Goal: Task Accomplishment & Management: Complete application form

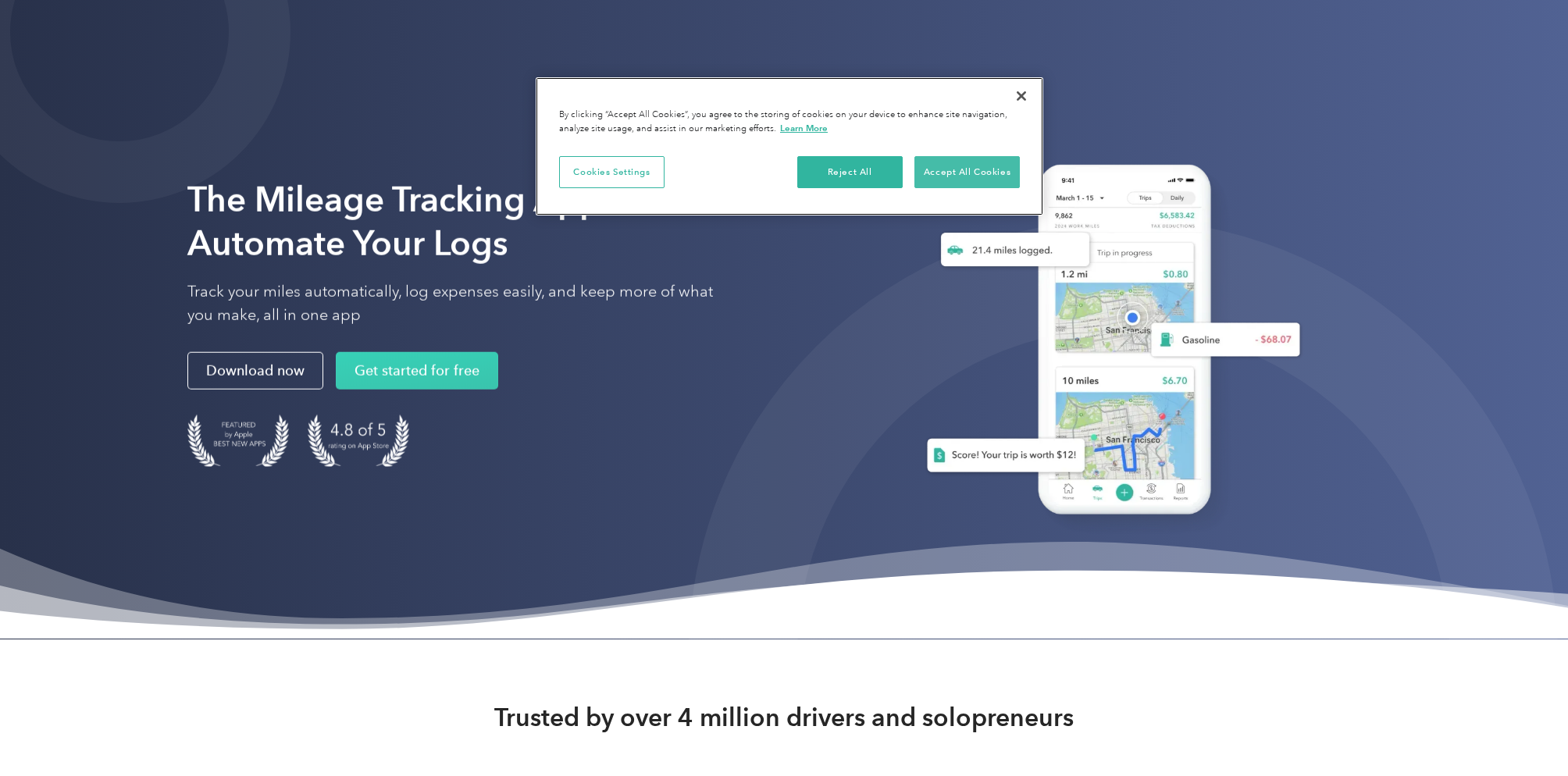
scroll to position [2, 0]
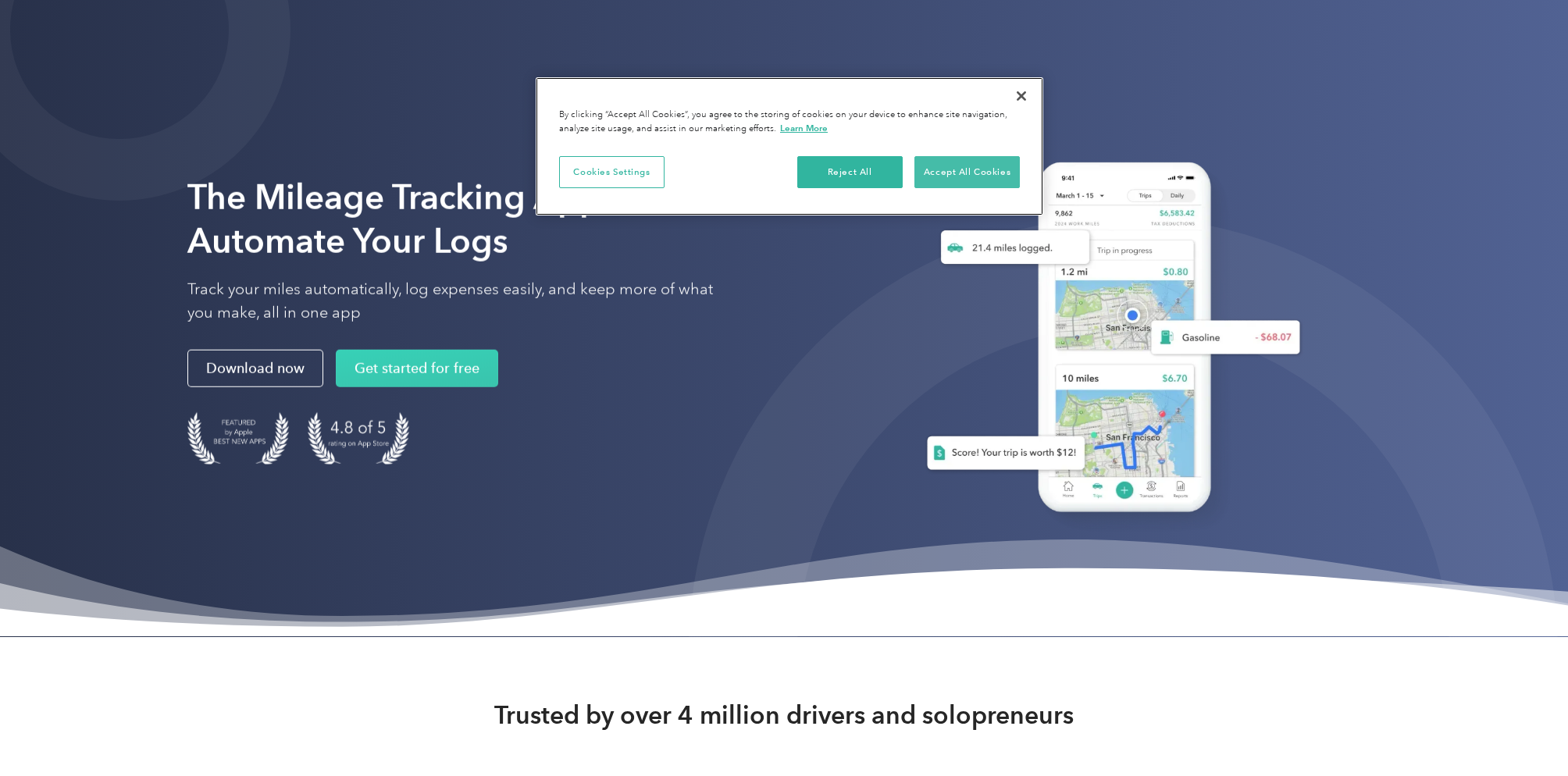
click at [987, 169] on button "Accept All Cookies" at bounding box center [967, 173] width 105 height 32
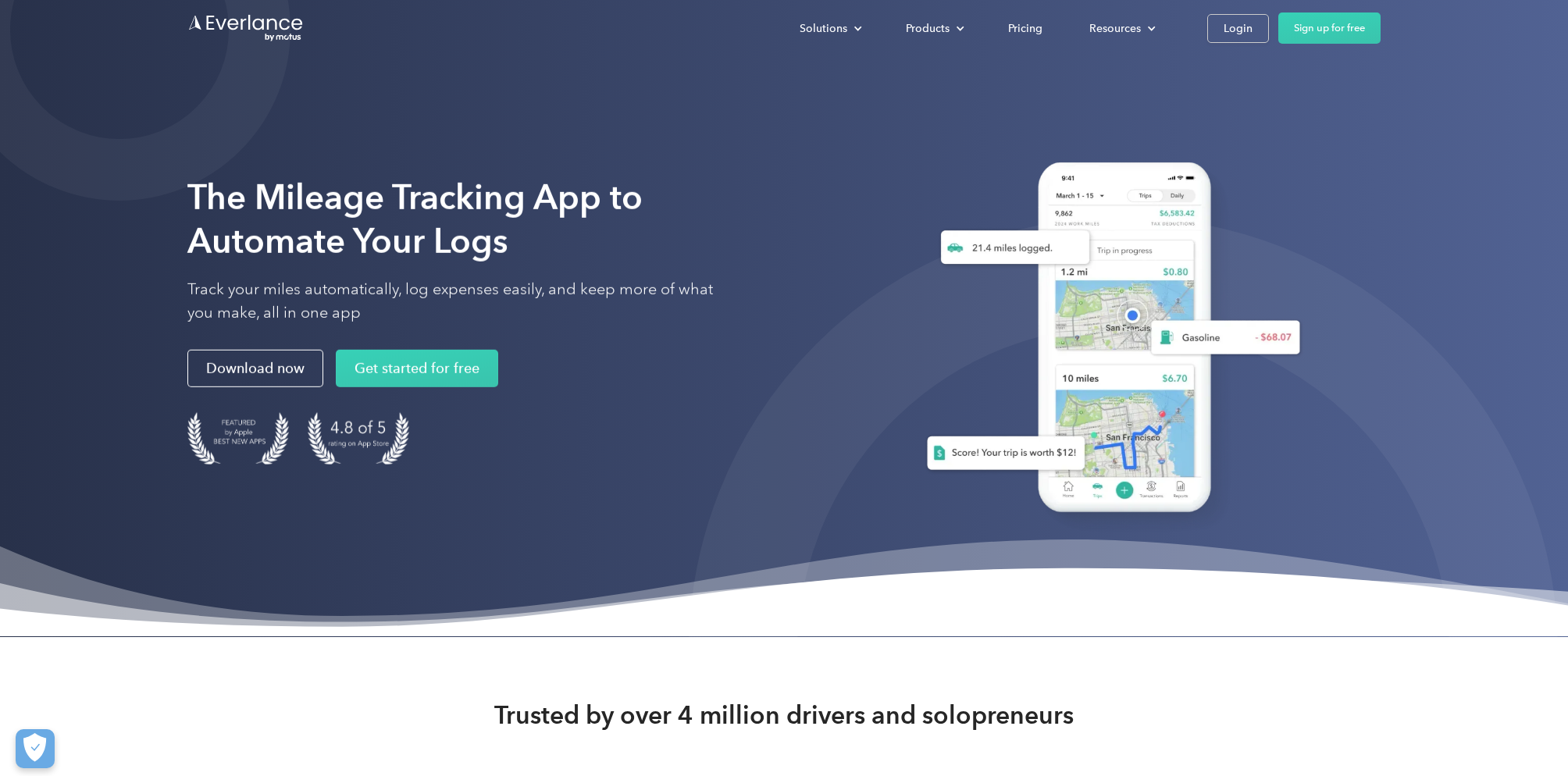
scroll to position [0, 0]
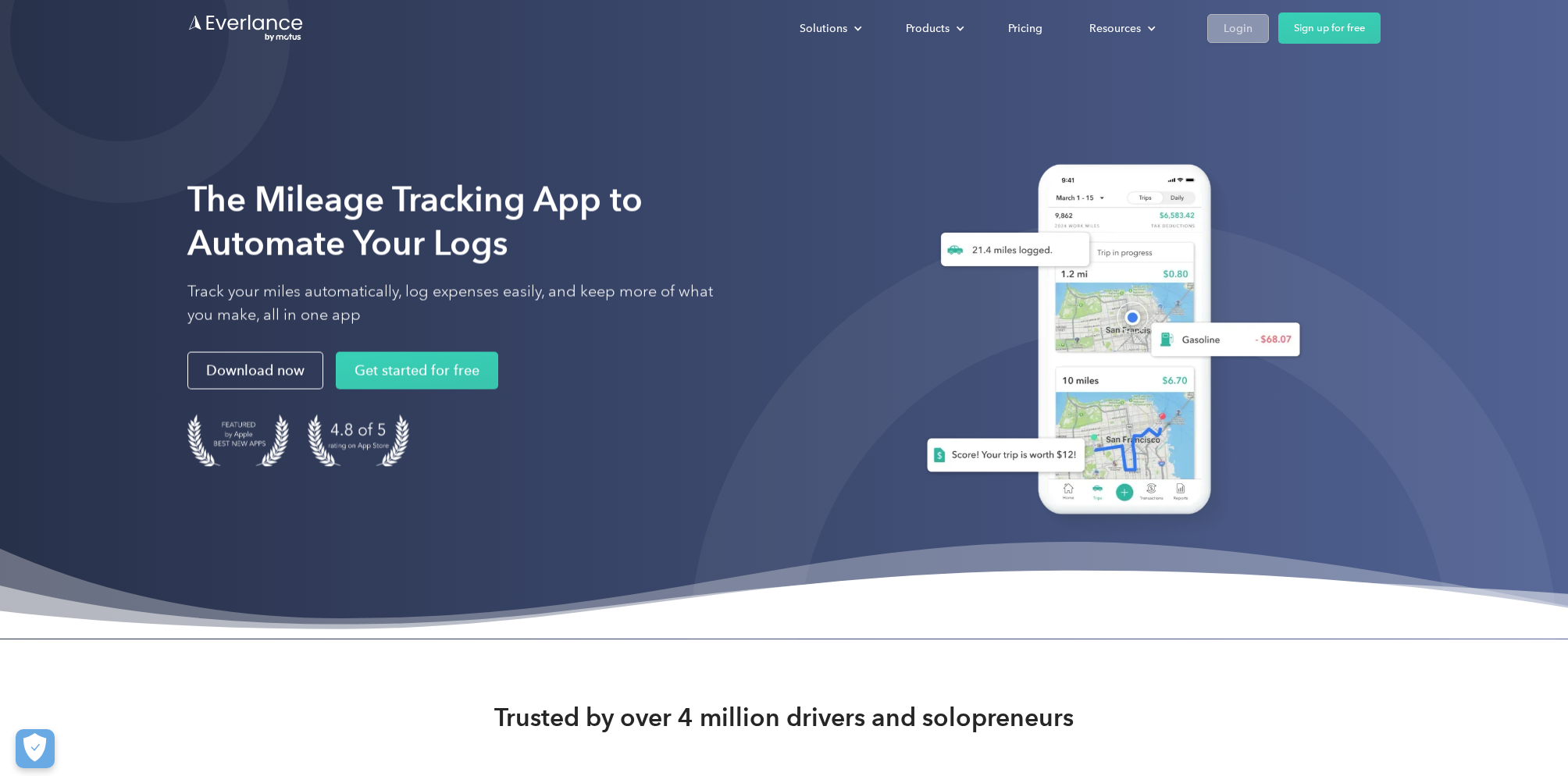
click at [1247, 28] on div "Login" at bounding box center [1238, 28] width 29 height 19
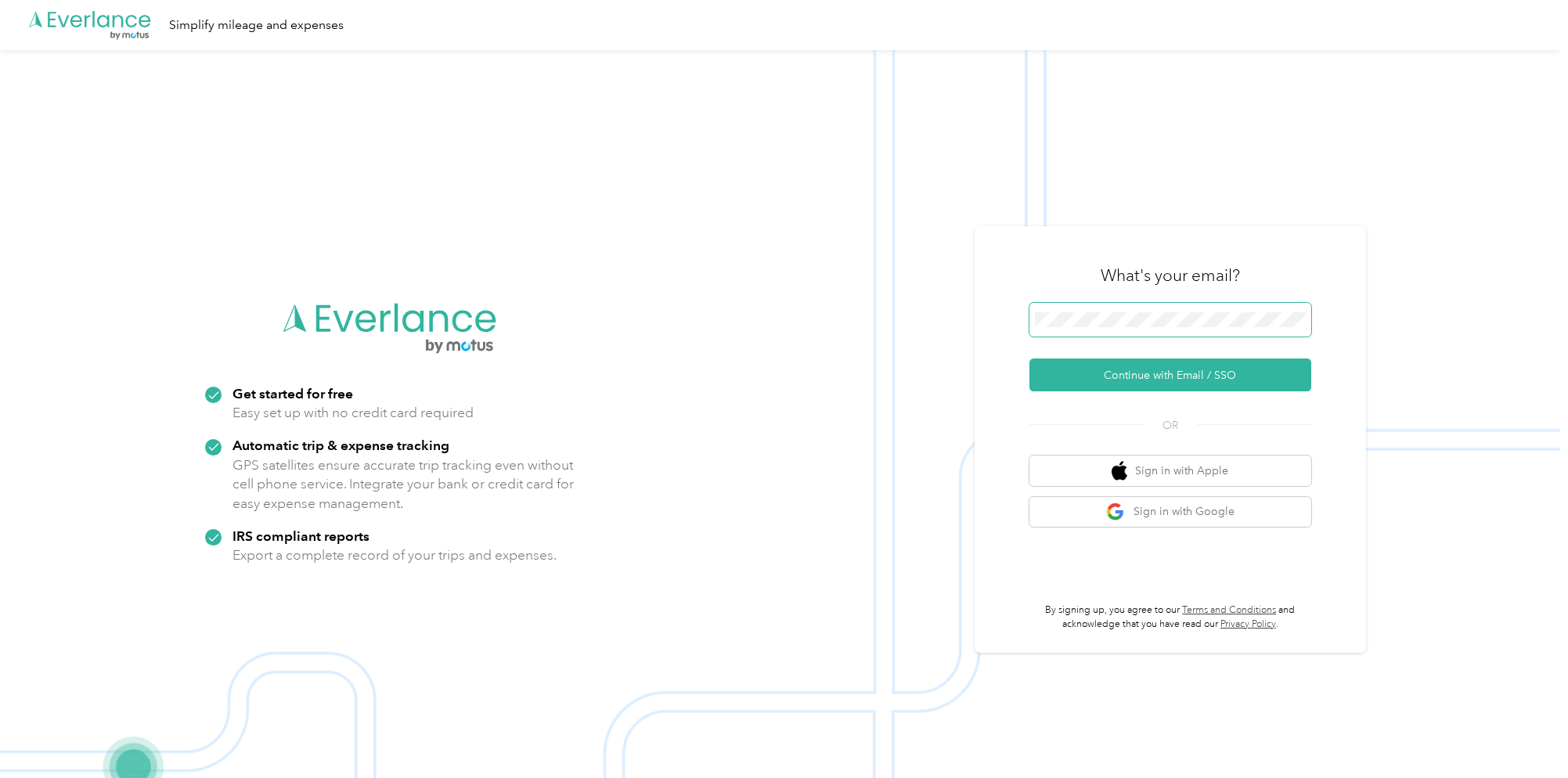
click at [1173, 311] on span at bounding box center [1171, 320] width 282 height 34
click at [289, 32] on div "Simplify mileage and expenses" at bounding box center [256, 25] width 175 height 20
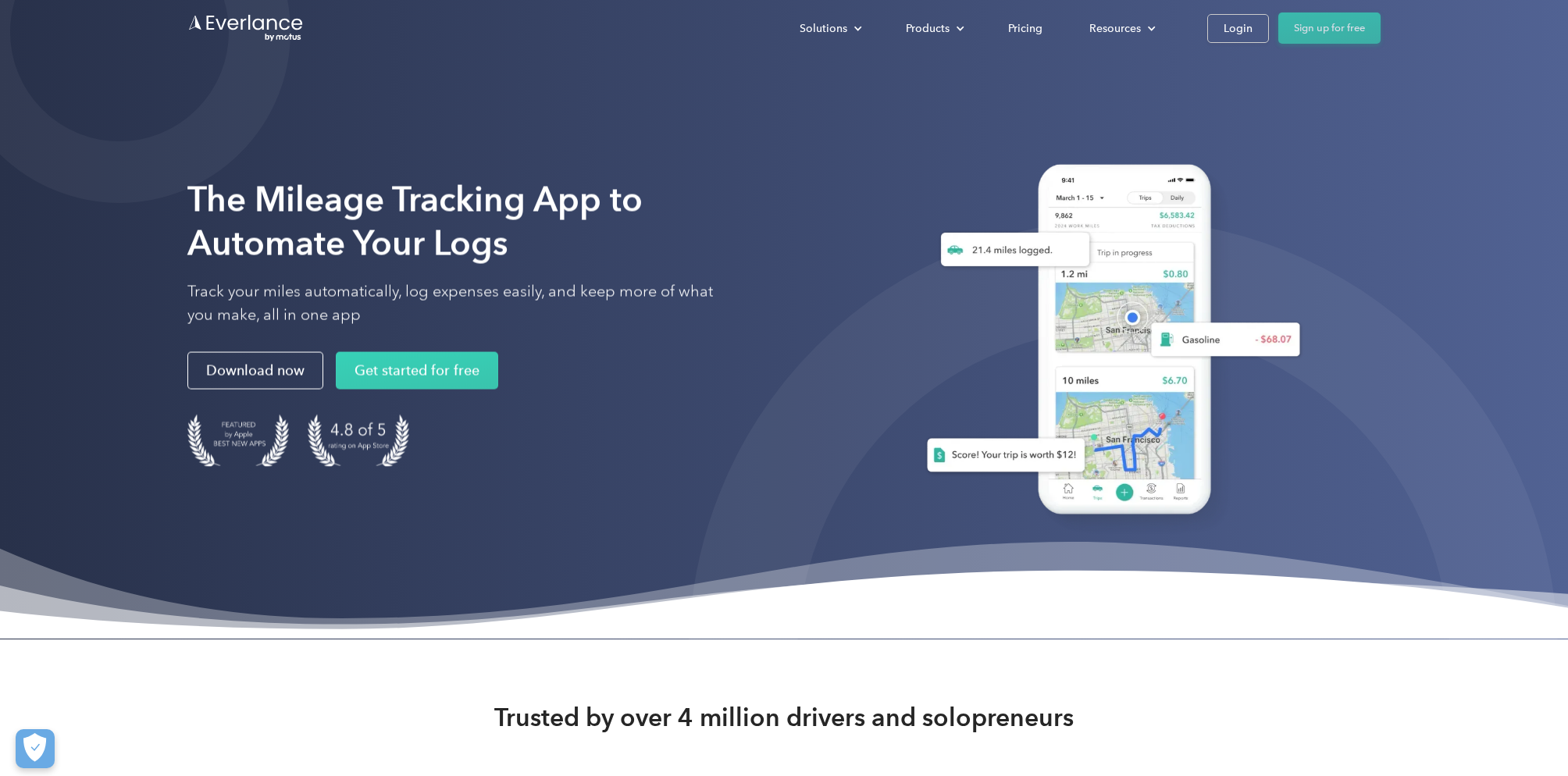
click at [1309, 32] on link "Sign up for free" at bounding box center [1330, 28] width 102 height 32
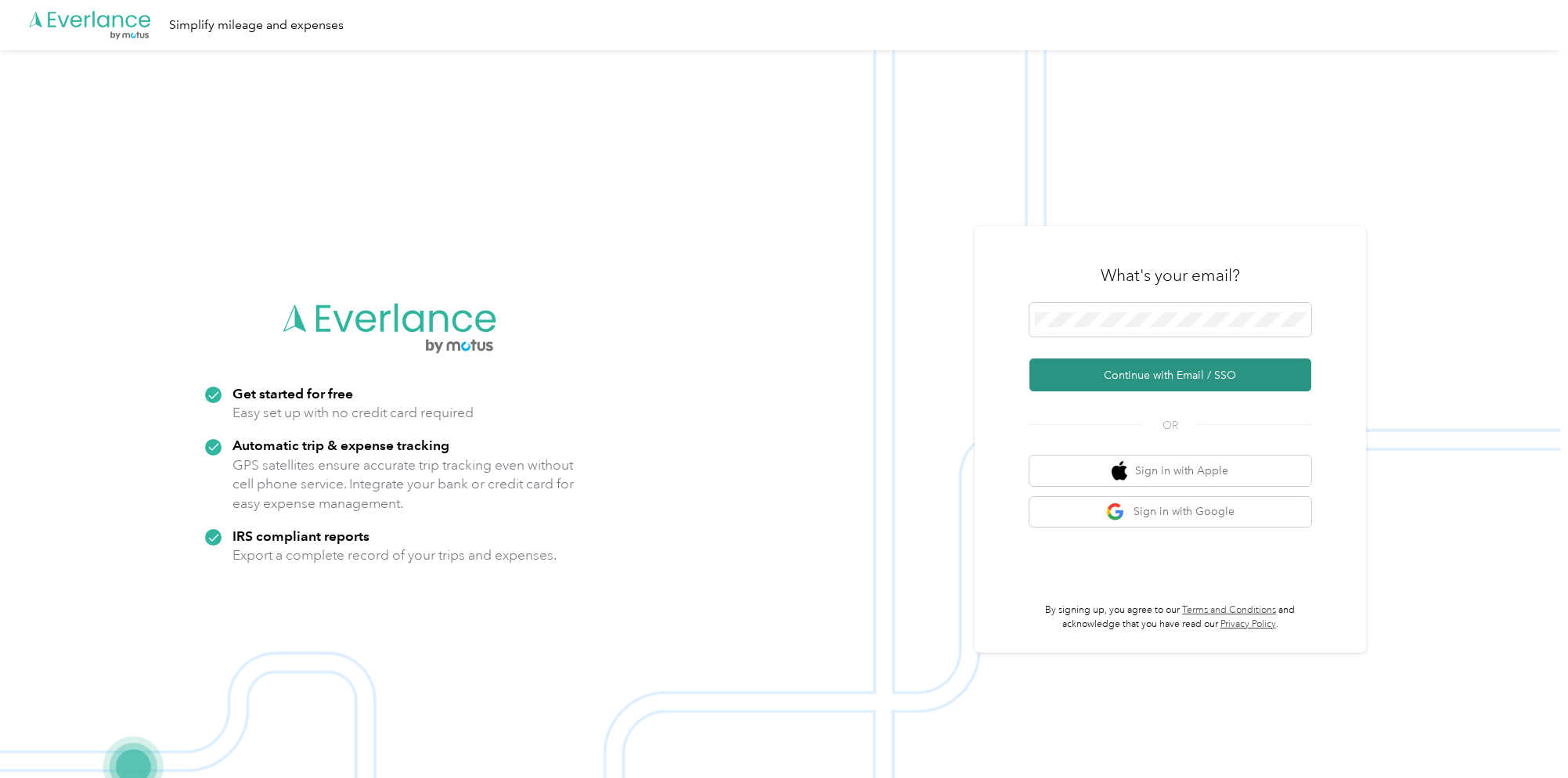
click at [1160, 370] on button "Continue with Email / SSO" at bounding box center [1171, 375] width 282 height 33
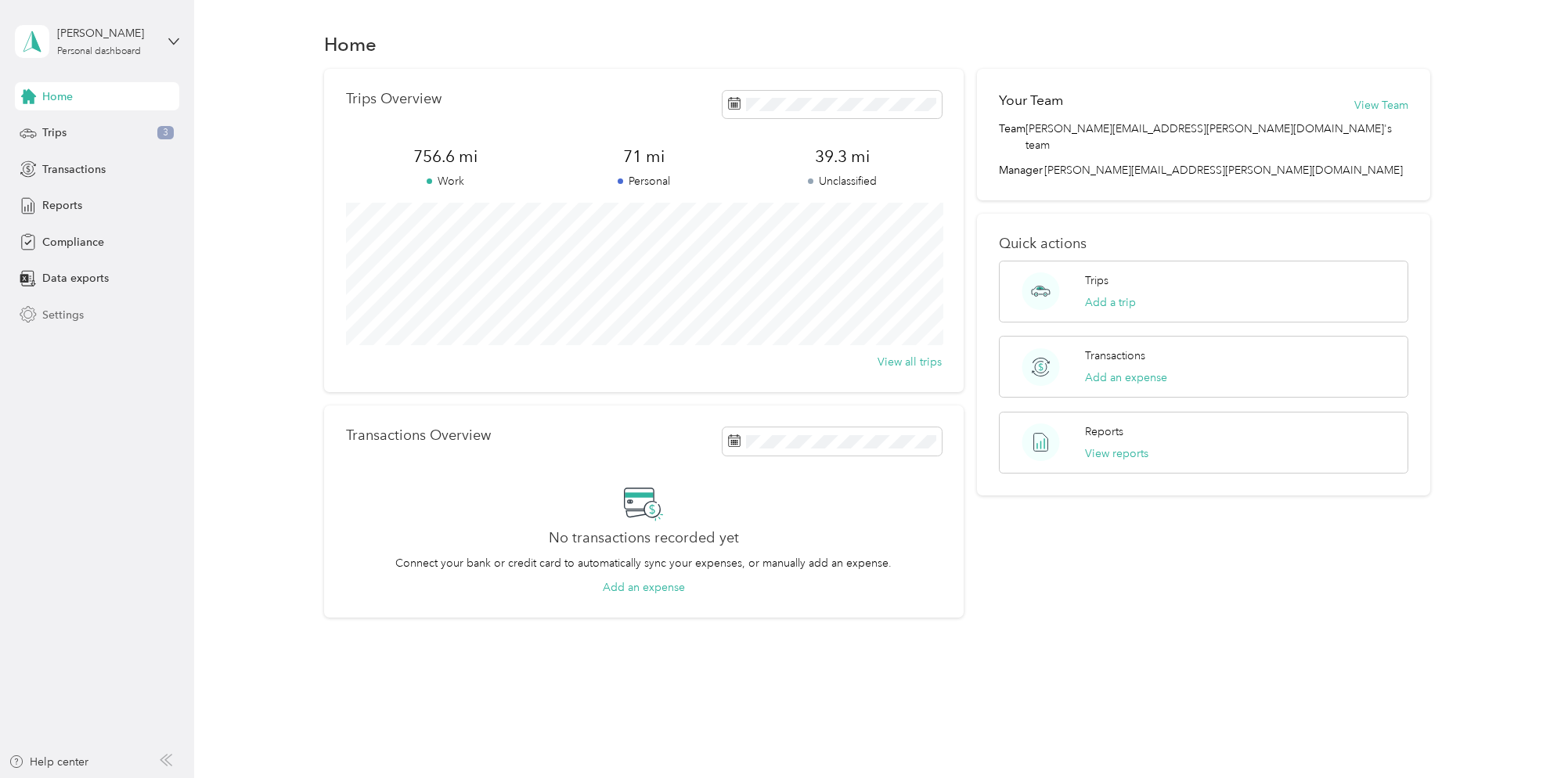
click at [51, 320] on span "Settings" at bounding box center [63, 315] width 41 height 16
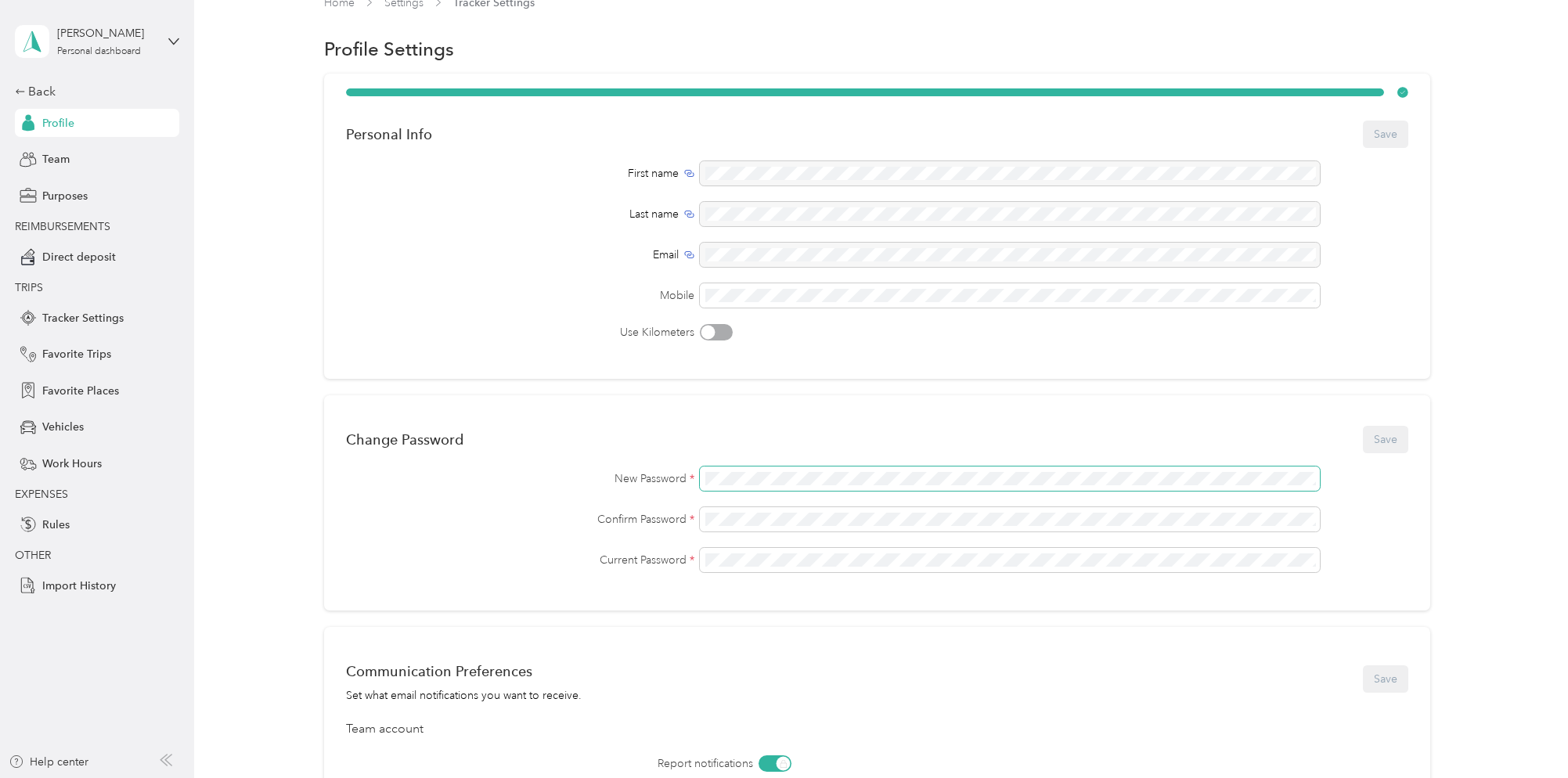
scroll to position [29, 0]
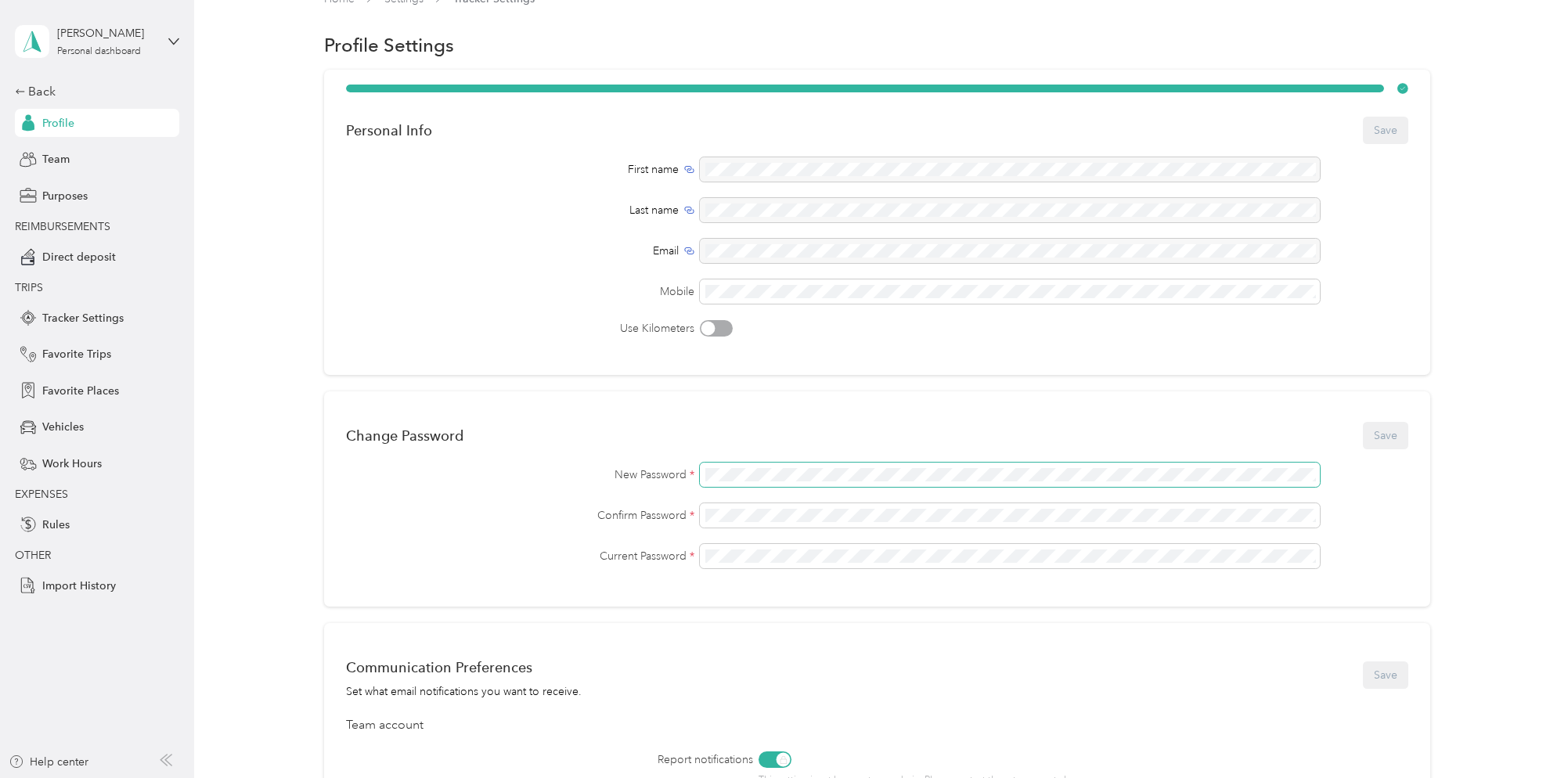
click at [693, 473] on div "New Password *" at bounding box center [878, 475] width 1063 height 24
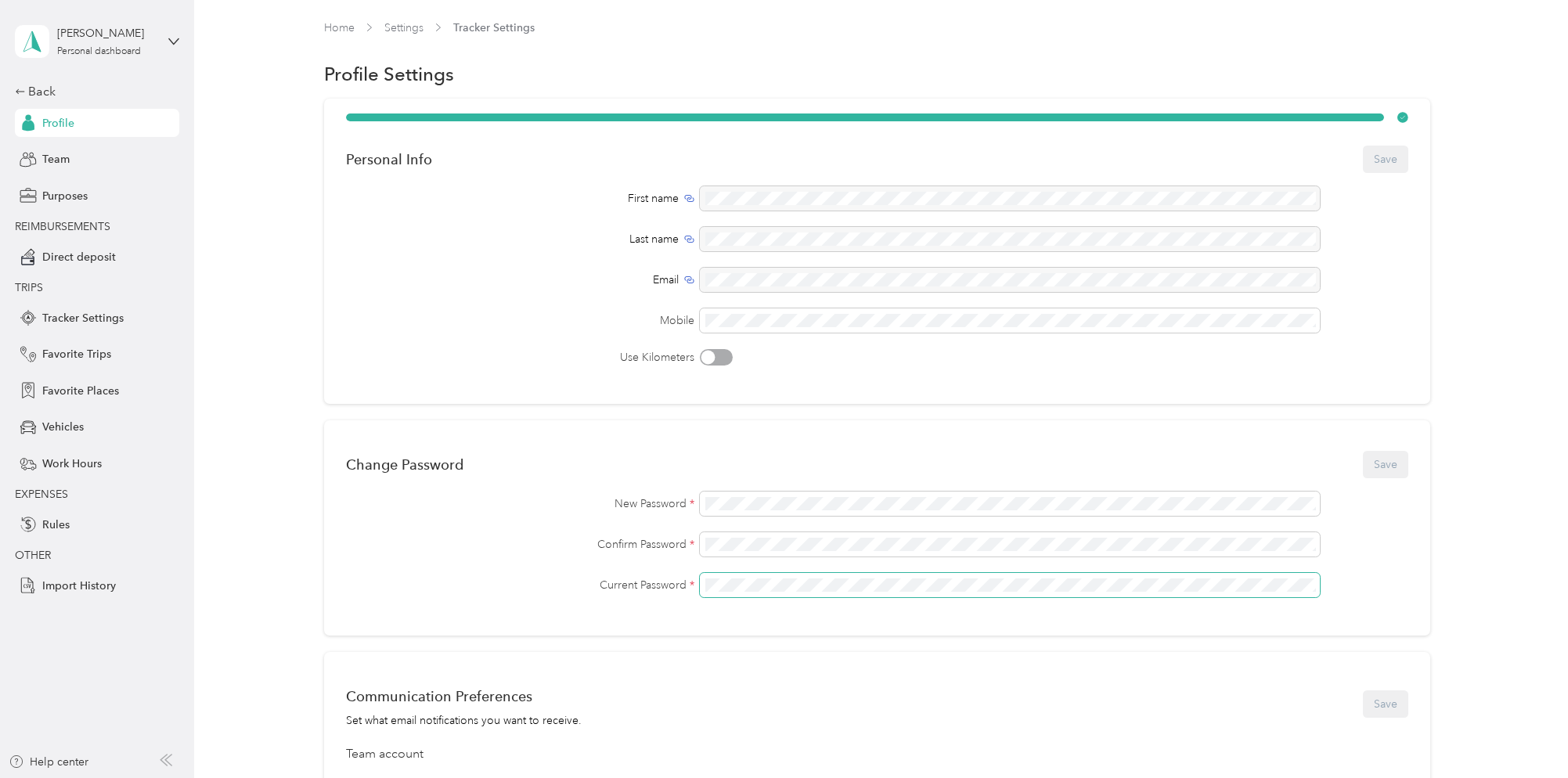
scroll to position [0, 0]
click at [86, 260] on span "Direct deposit" at bounding box center [79, 257] width 74 height 16
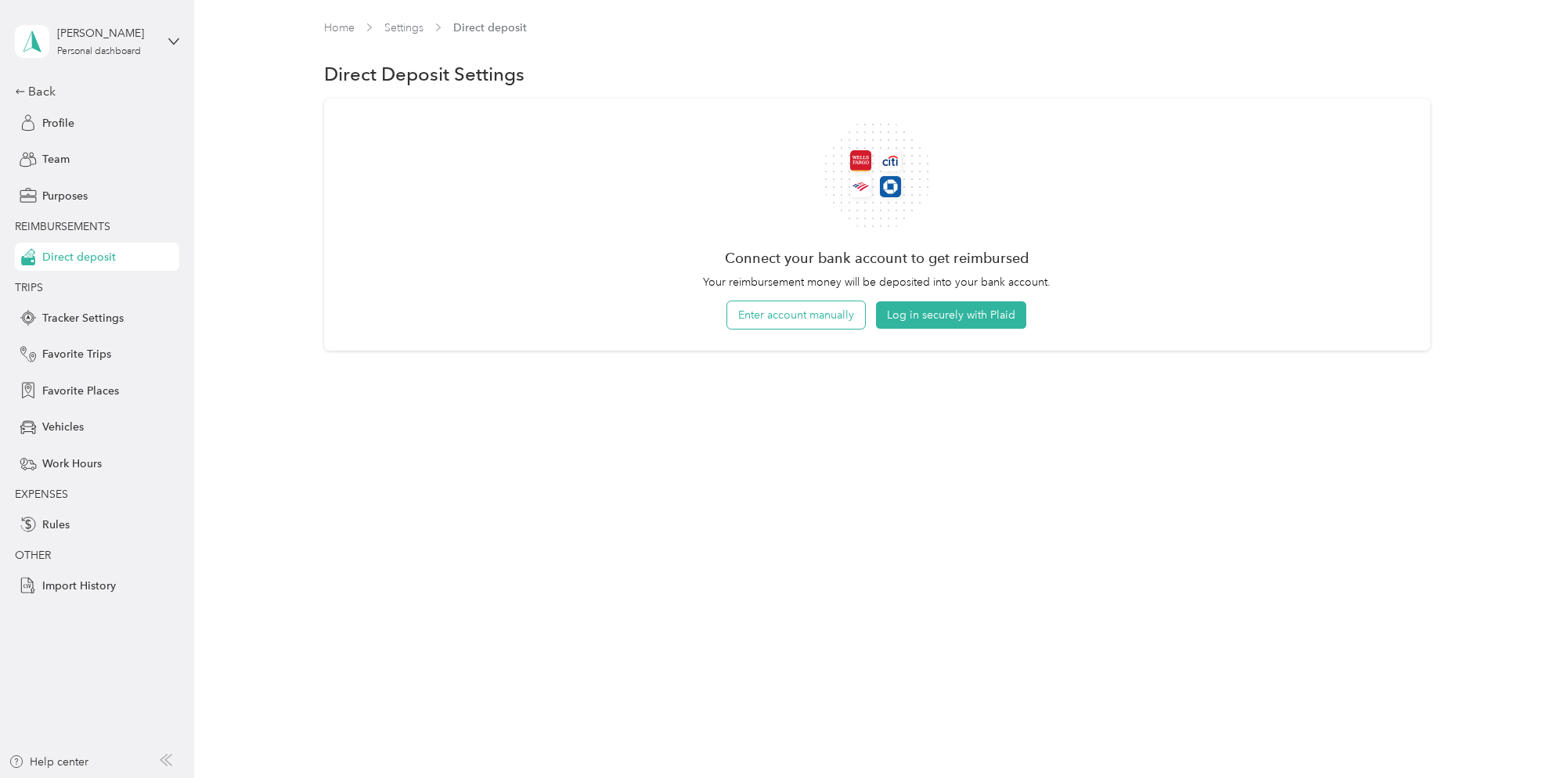
click at [798, 316] on button "Enter account manually" at bounding box center [797, 315] width 138 height 28
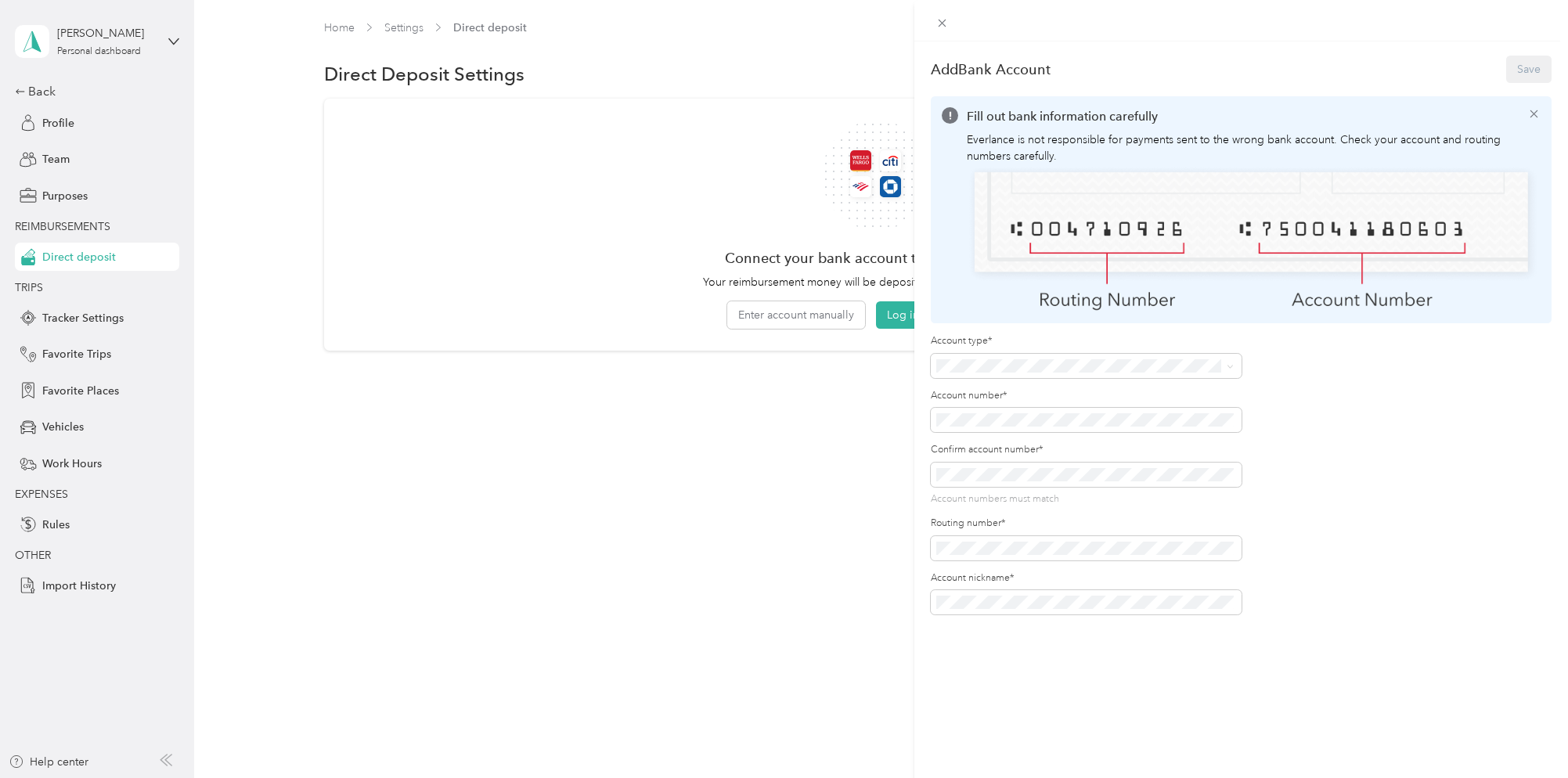
click at [987, 385] on span "Checking" at bounding box center [966, 391] width 47 height 13
click at [918, 423] on div "Add Bank Account Save Fill out bank information carefully Everlance is not resp…" at bounding box center [1241, 430] width 654 height 778
click at [1516, 63] on button "Save" at bounding box center [1529, 69] width 46 height 28
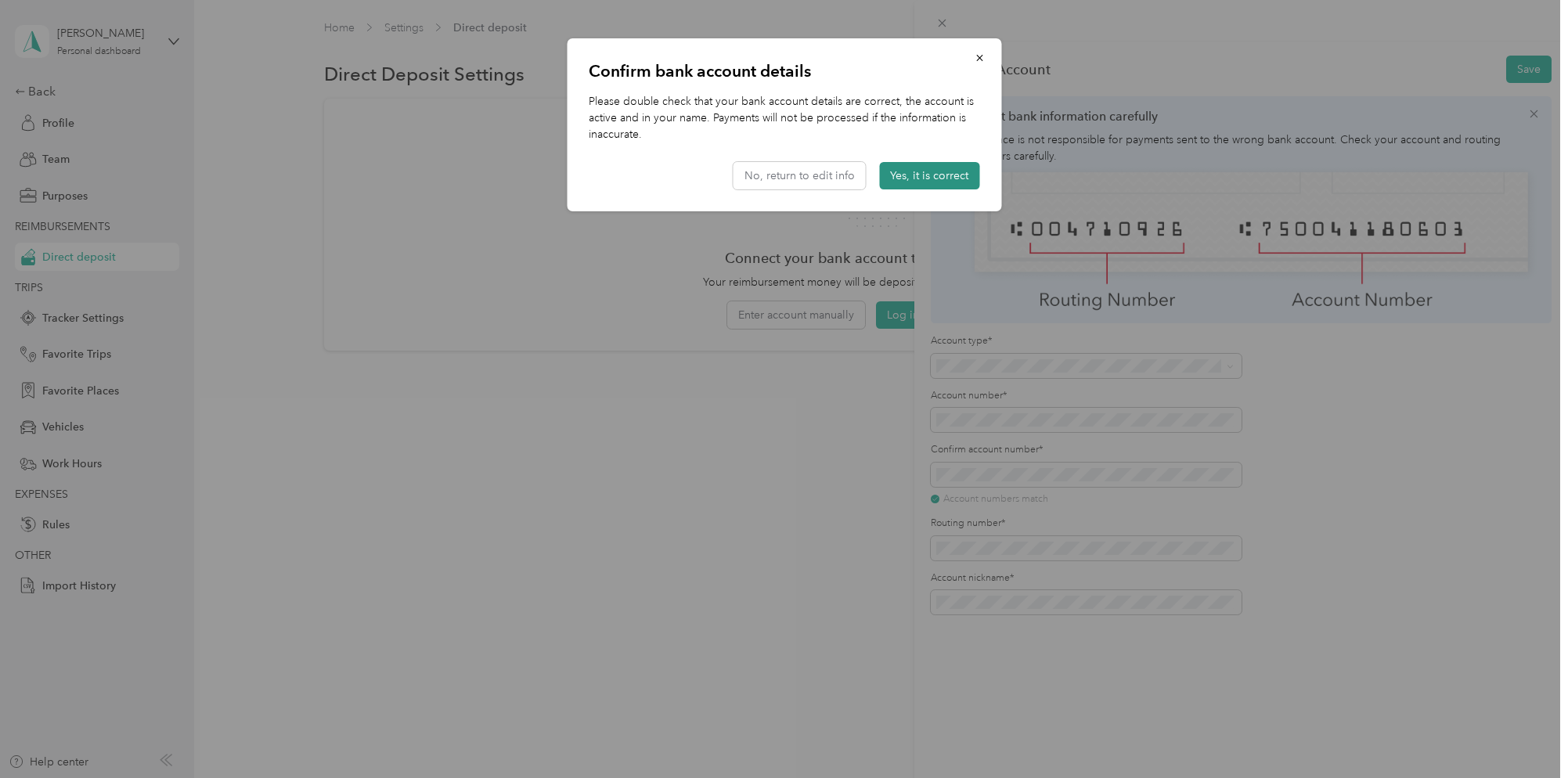
click at [929, 178] on button "Yes, it is correct" at bounding box center [929, 176] width 100 height 28
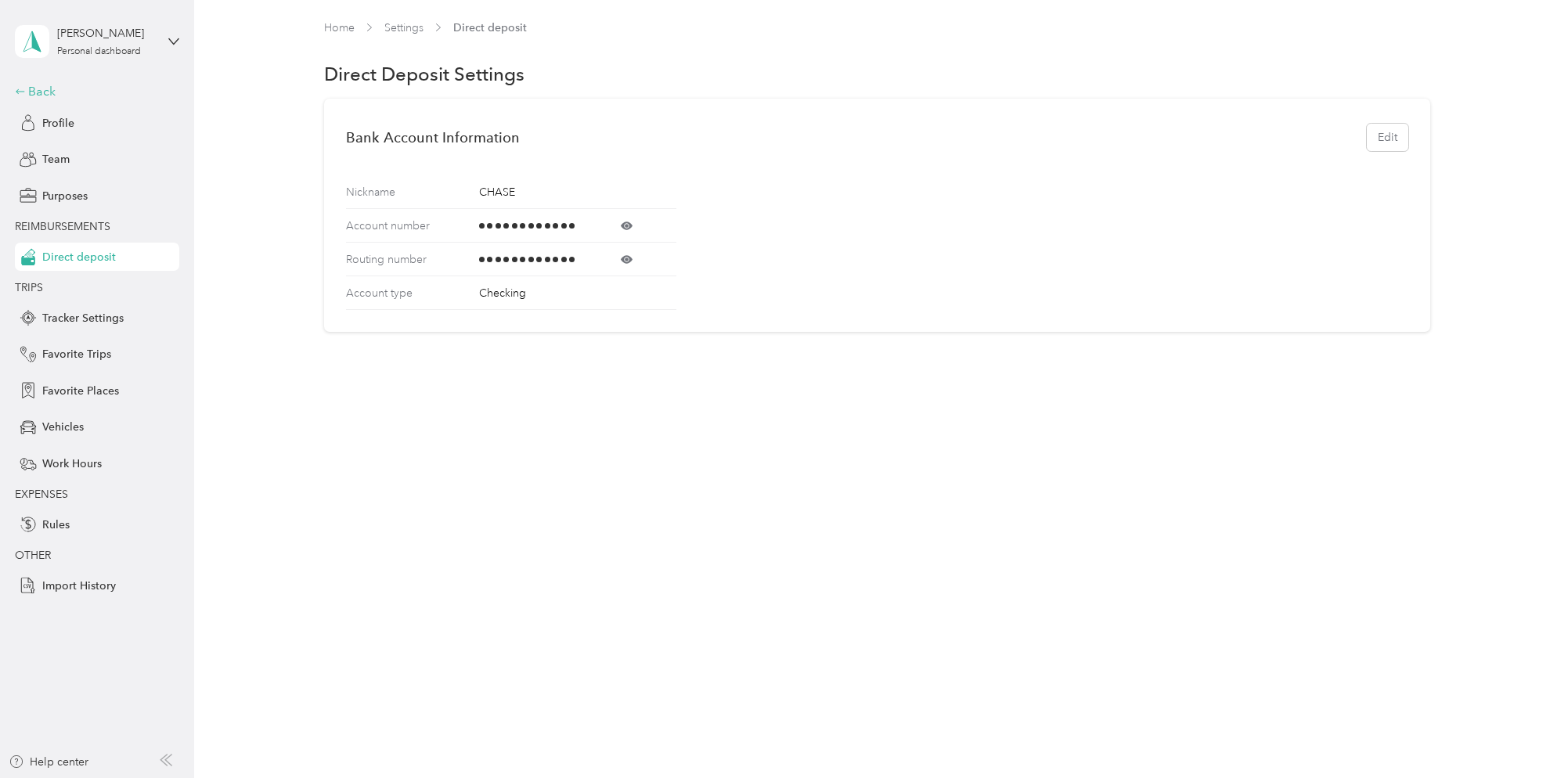
click at [40, 85] on div "Back" at bounding box center [93, 91] width 157 height 19
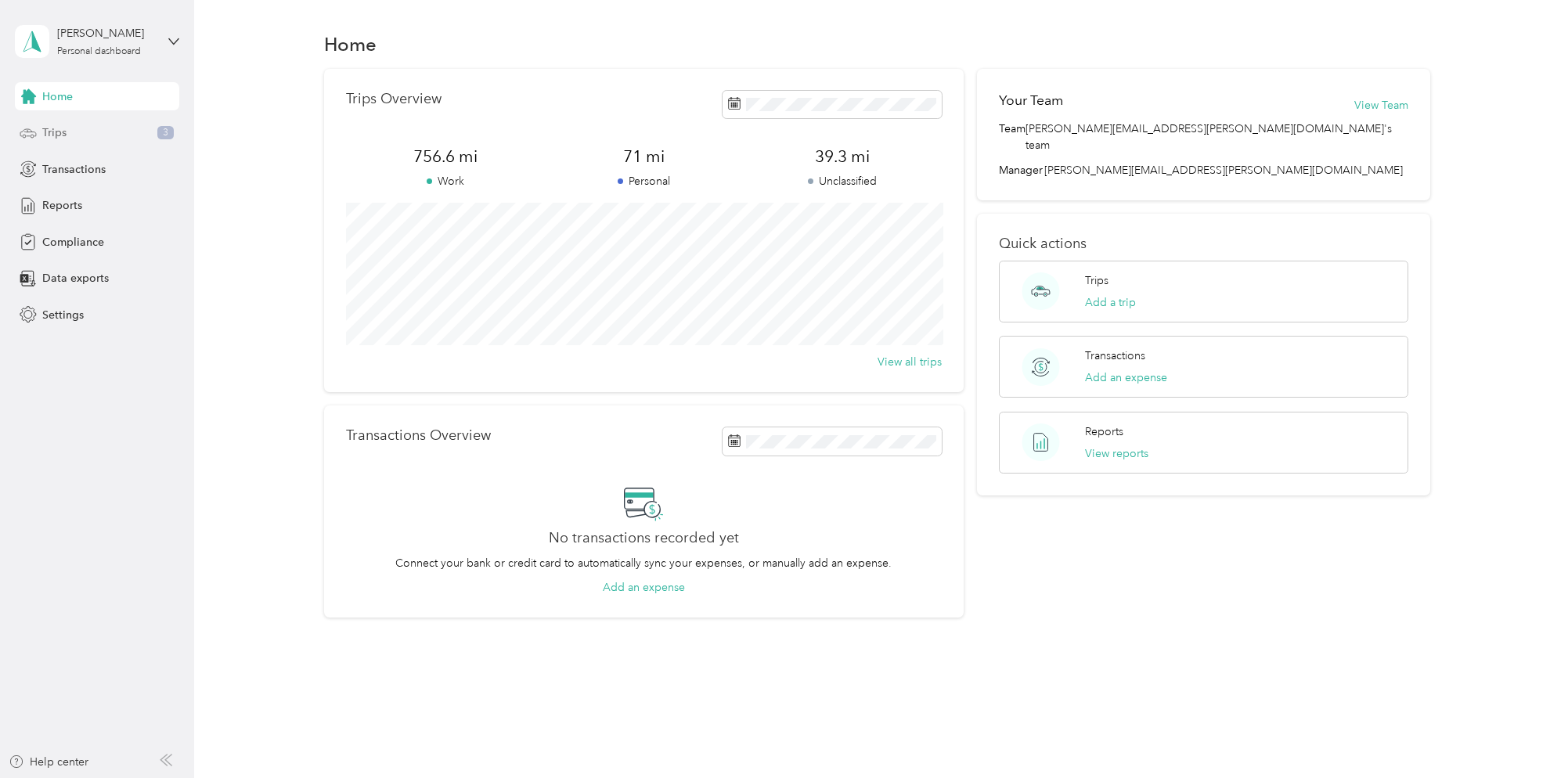
click at [130, 131] on div "Trips 3" at bounding box center [97, 133] width 164 height 28
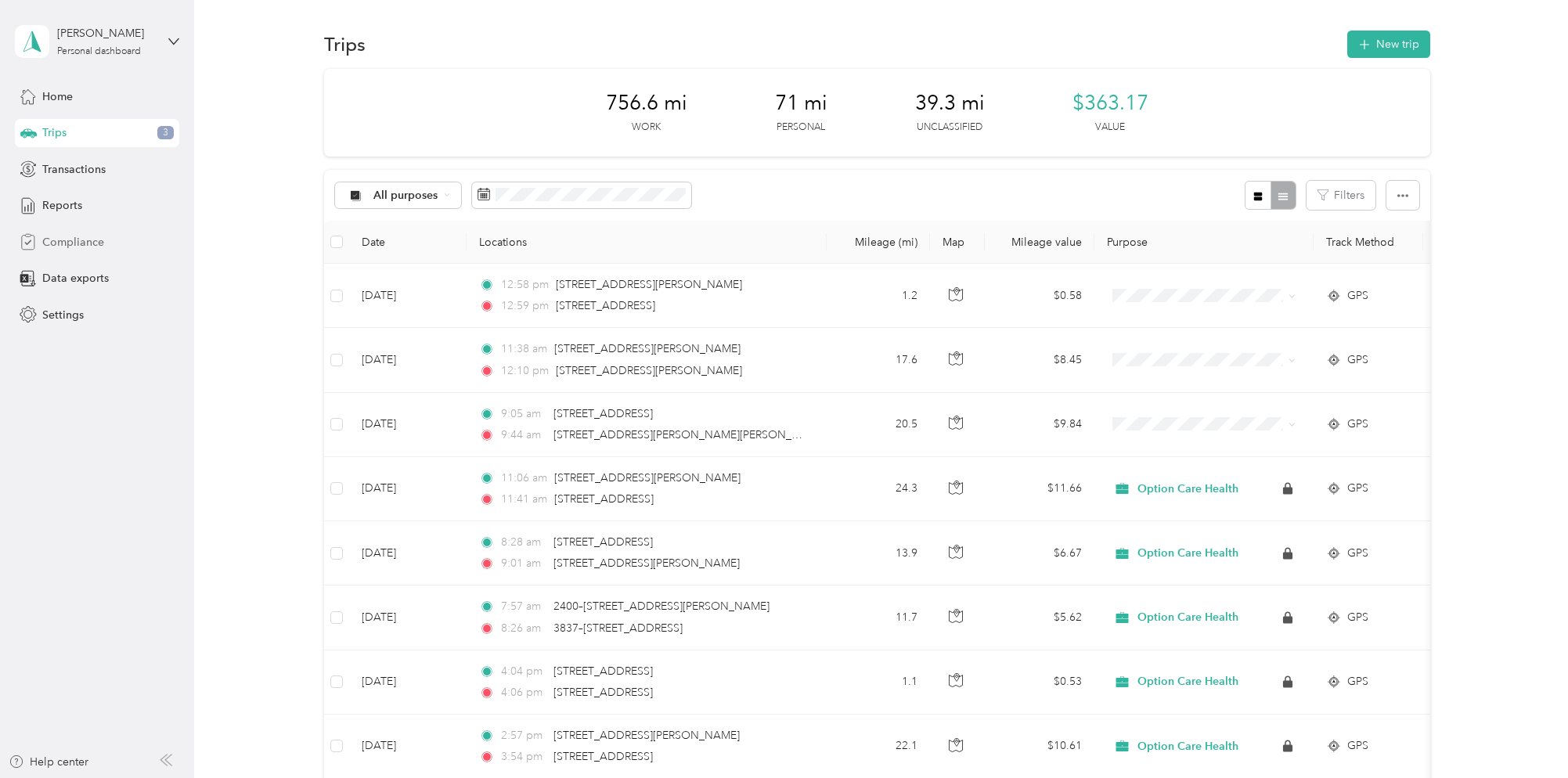
click at [67, 228] on div "Compliance" at bounding box center [97, 241] width 164 height 28
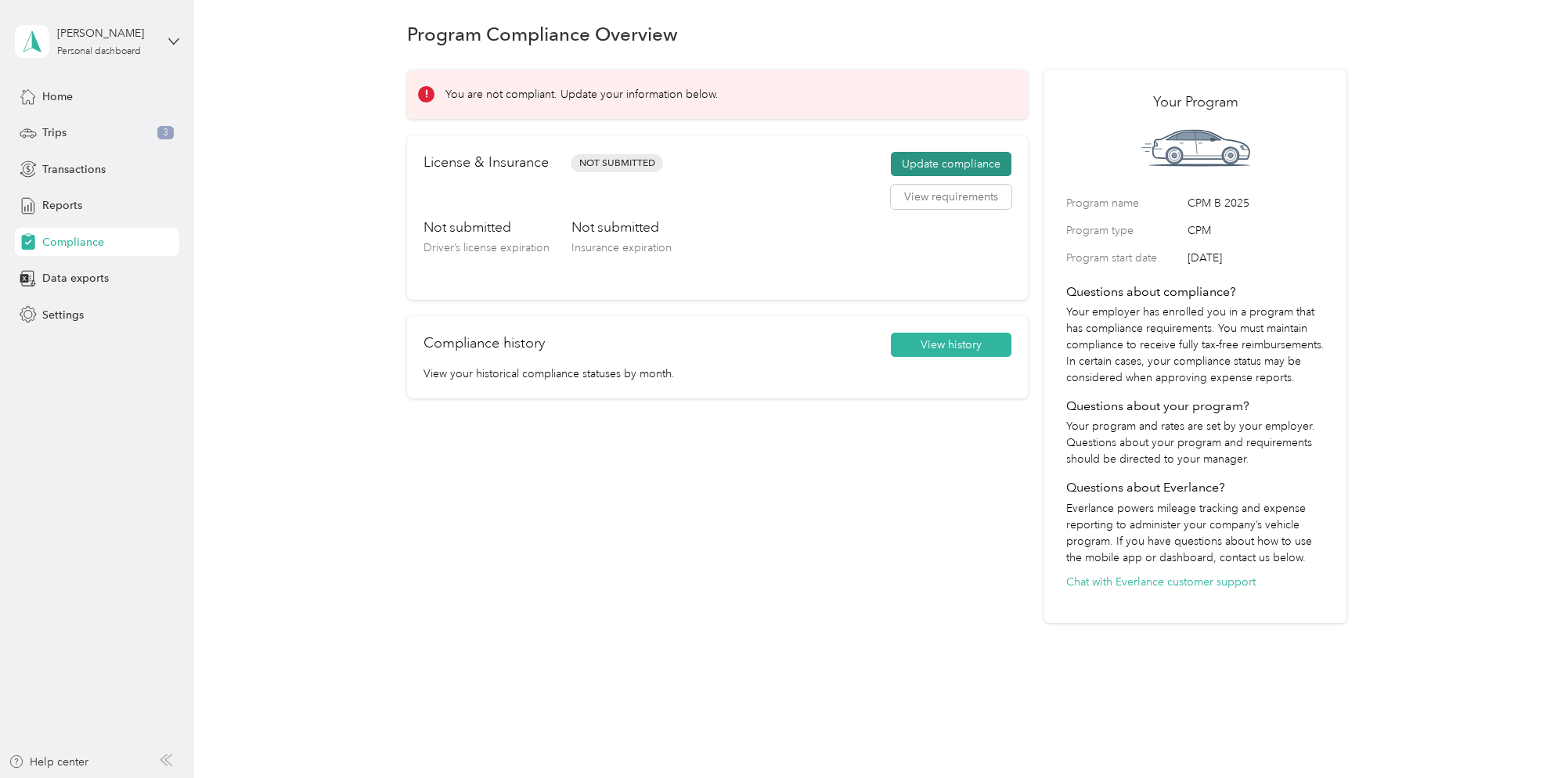
scroll to position [15, 0]
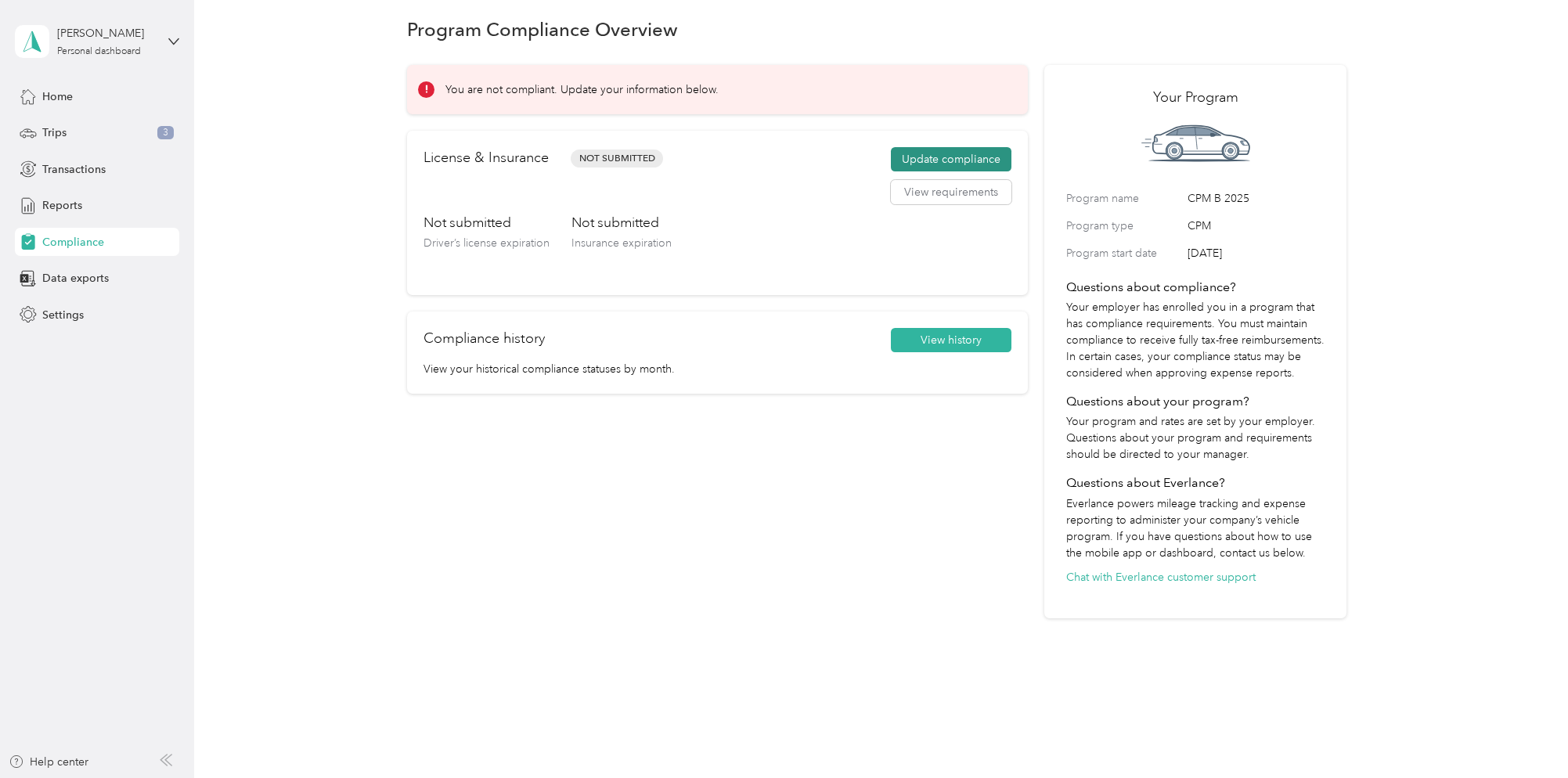
click at [942, 163] on button "Update compliance" at bounding box center [951, 159] width 120 height 25
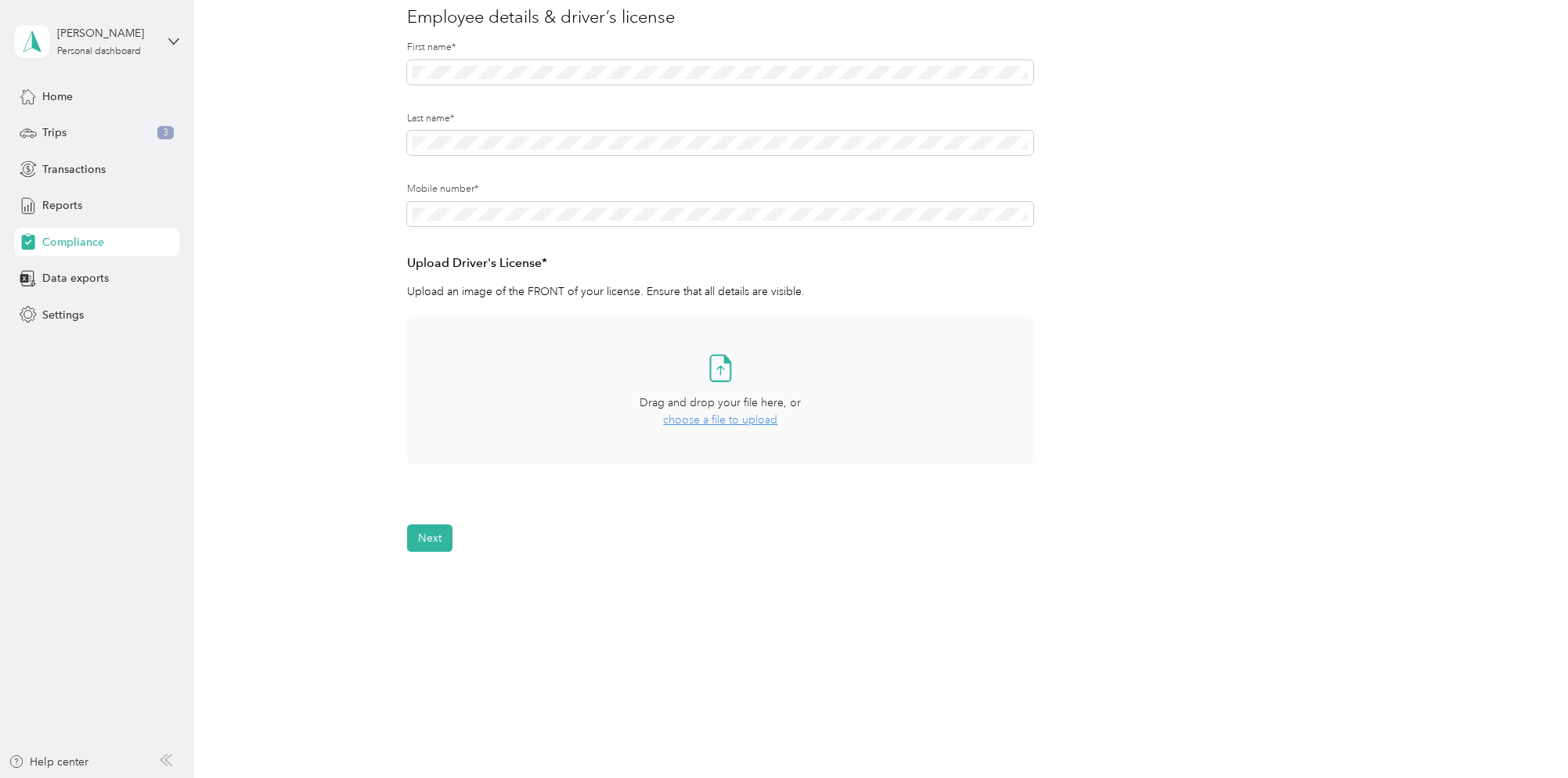
scroll to position [198, 0]
click at [739, 408] on div "Drag and drop your file here, or choose a file to upload" at bounding box center [720, 412] width 161 height 34
click at [437, 585] on button "Next" at bounding box center [430, 586] width 46 height 28
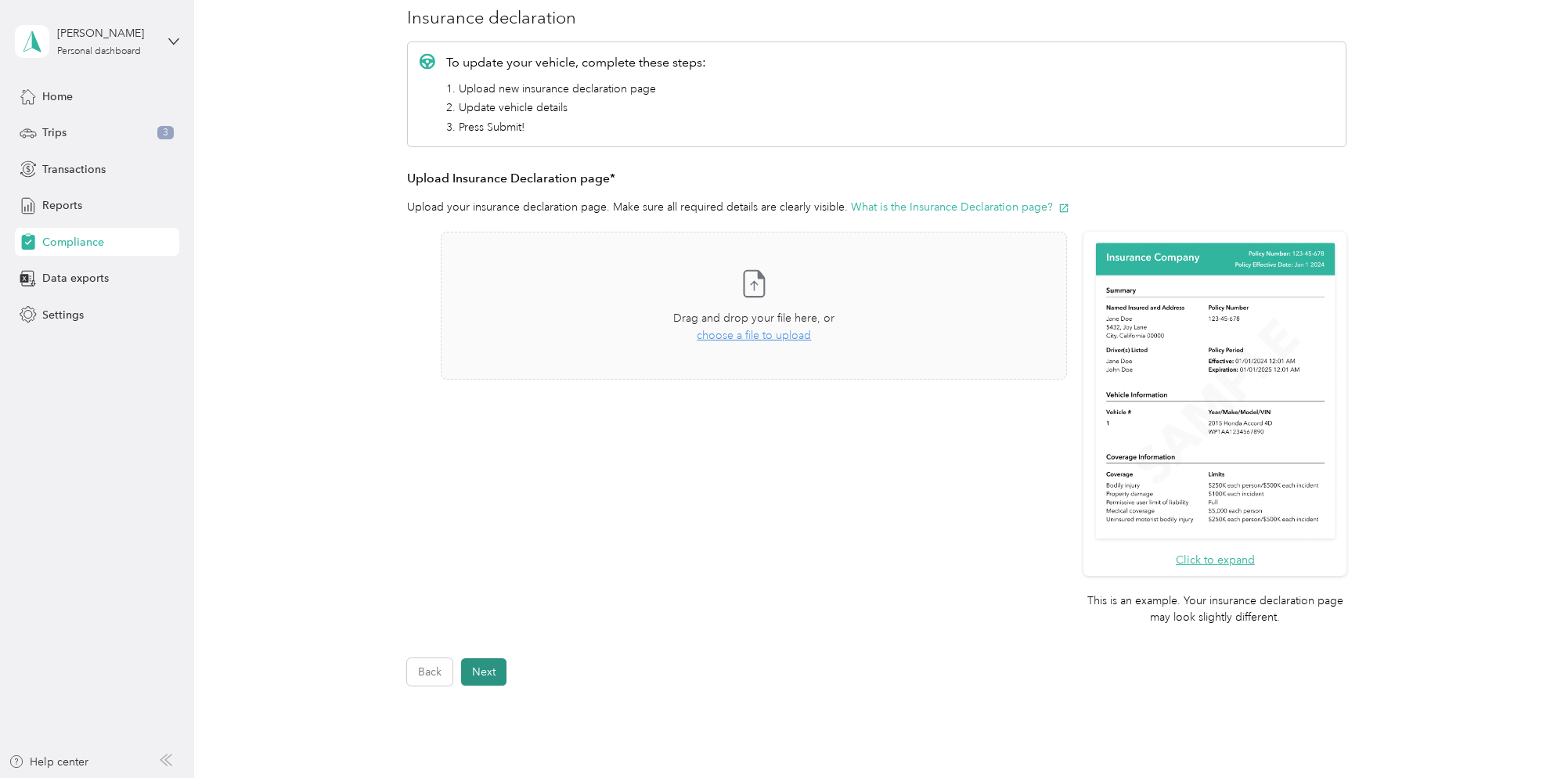
scroll to position [19, 0]
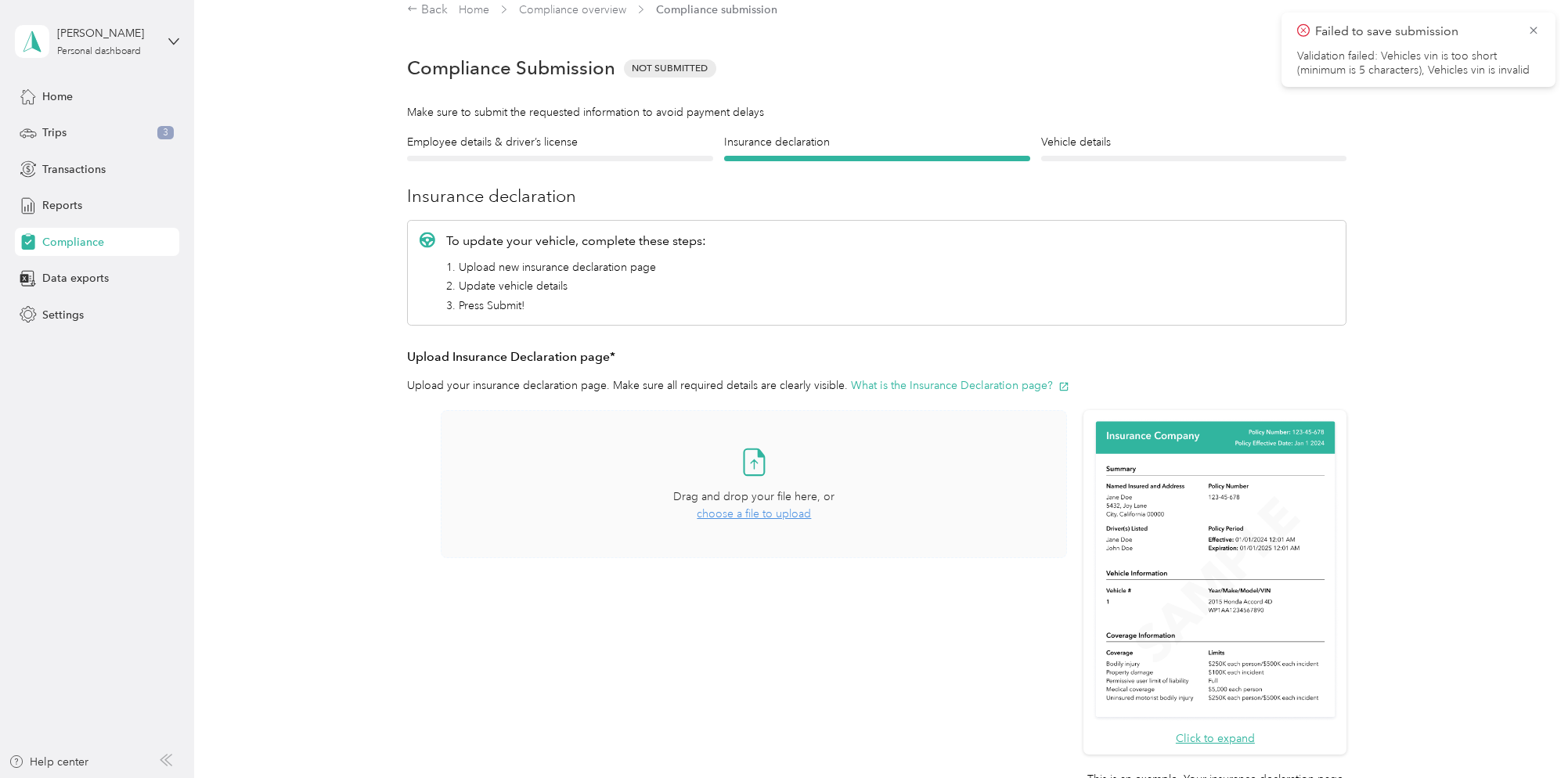
click at [736, 514] on span "choose a file to upload" at bounding box center [754, 514] width 115 height 13
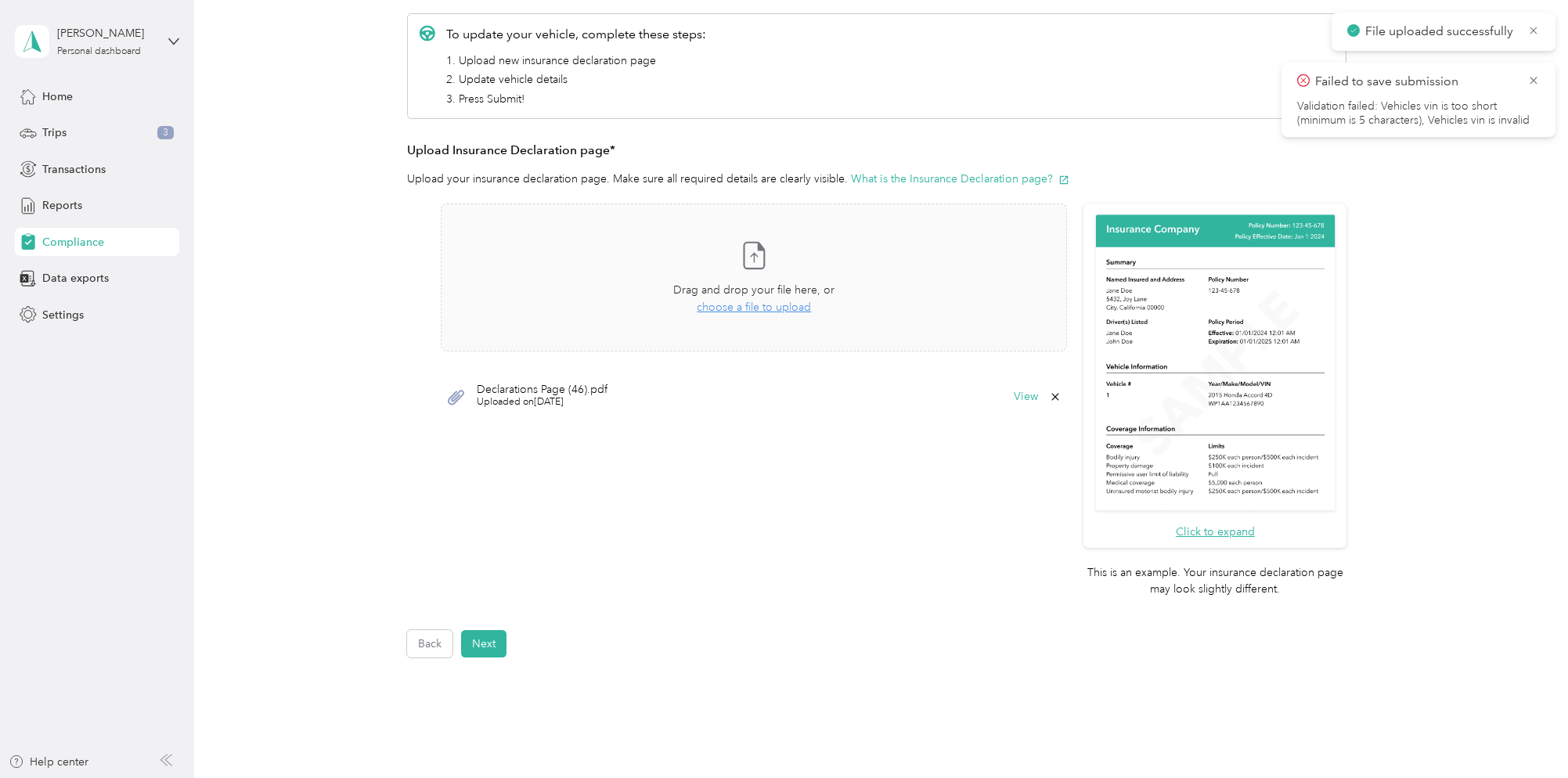
scroll to position [269, 0]
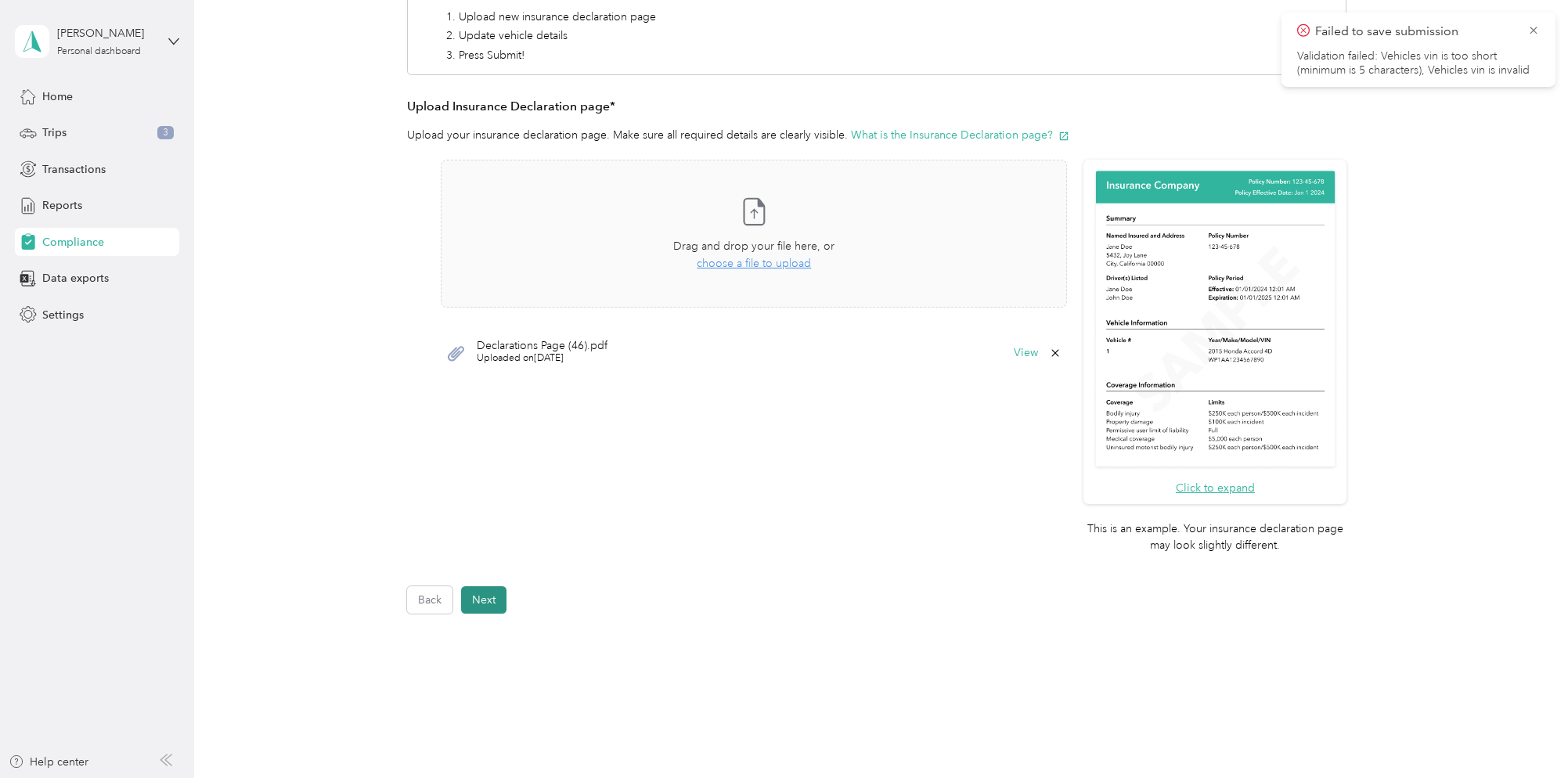
click at [491, 609] on button "Next" at bounding box center [484, 600] width 46 height 28
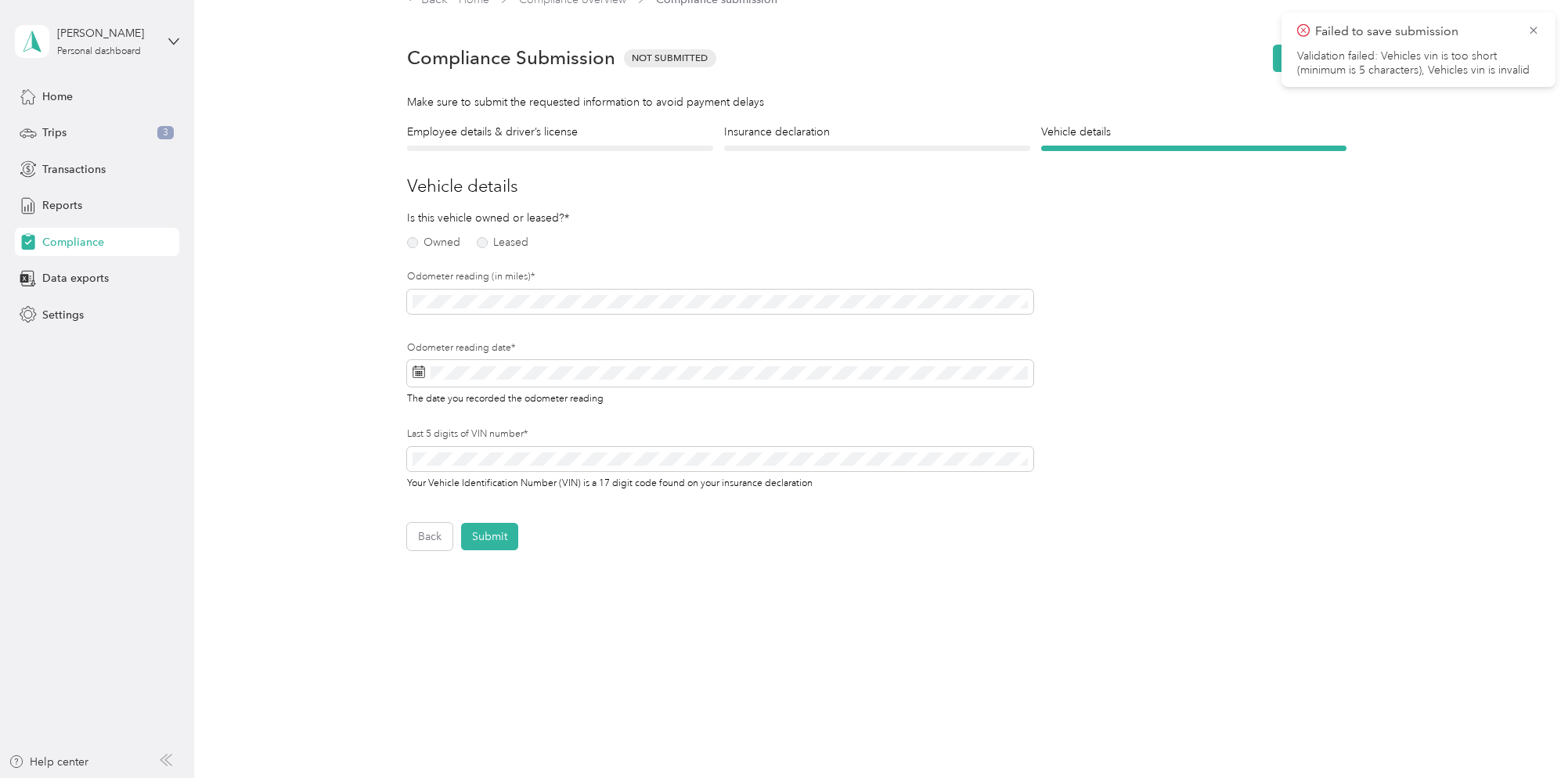
scroll to position [27, 0]
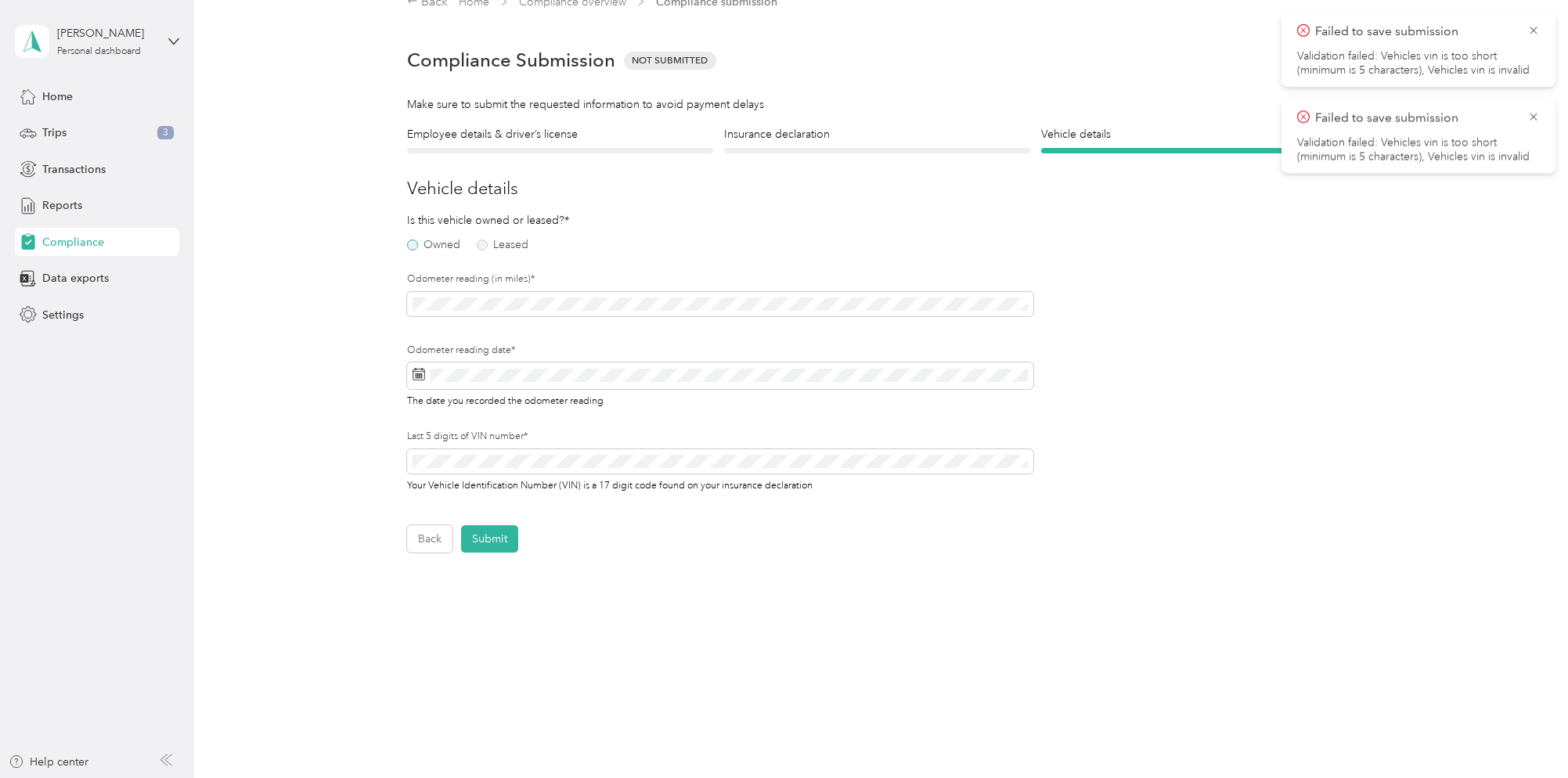
click at [436, 245] on label "Owned" at bounding box center [433, 245] width 53 height 11
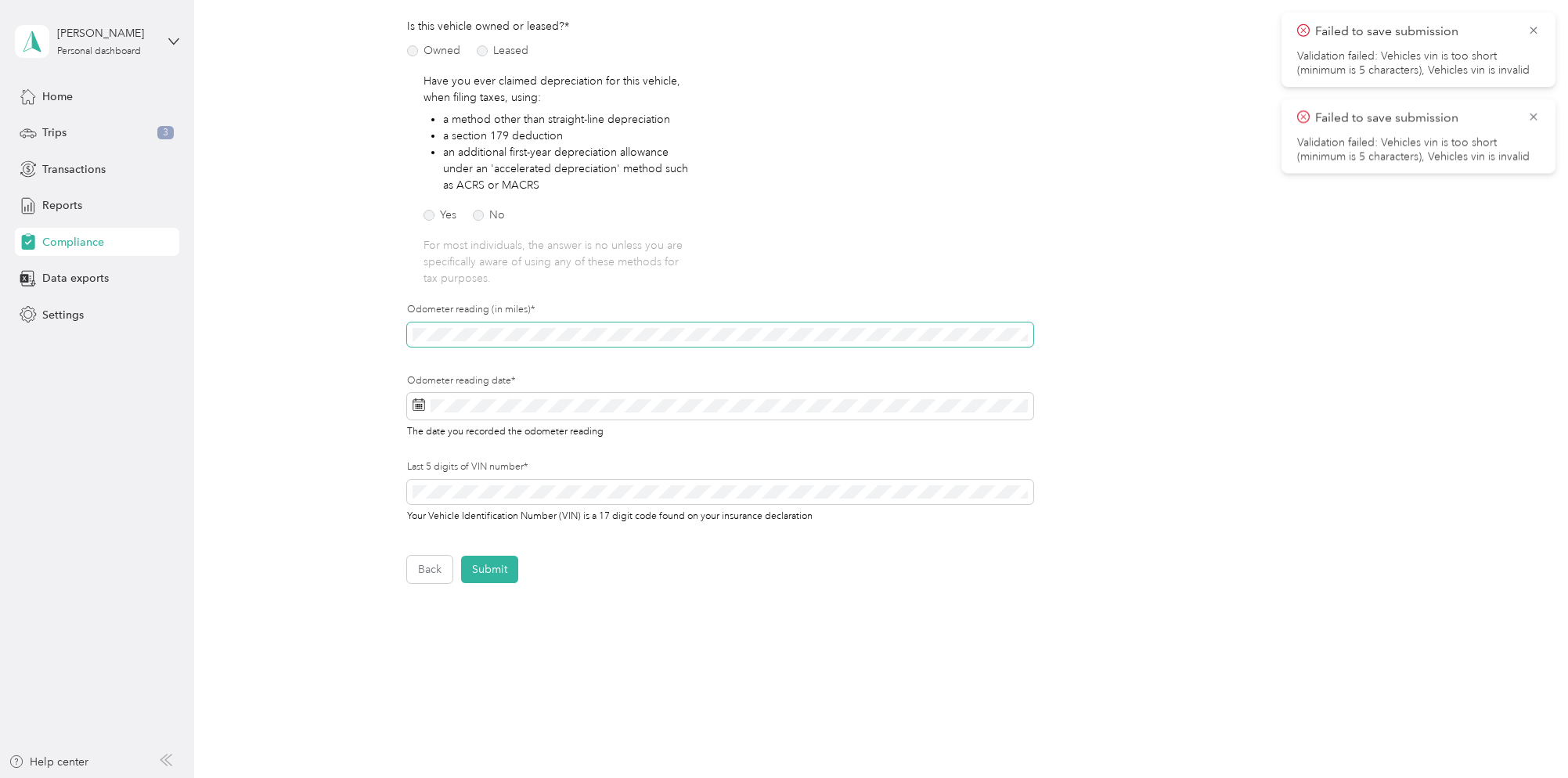
scroll to position [224, 0]
click at [493, 398] on div "Odometer reading date* The date you recorded the odometer reading" at bounding box center [720, 405] width 627 height 65
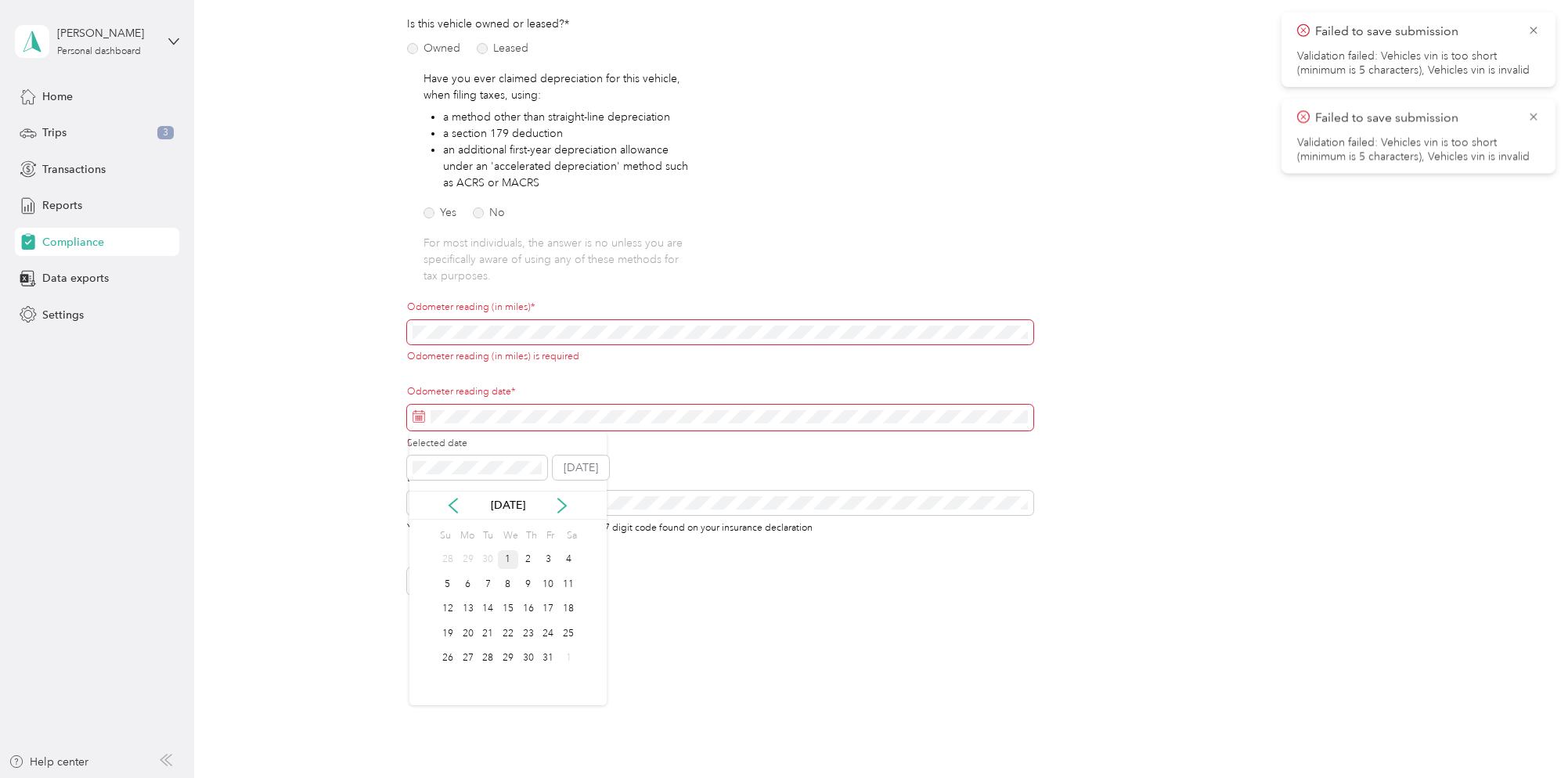
click at [510, 558] on div "1" at bounding box center [508, 560] width 20 height 20
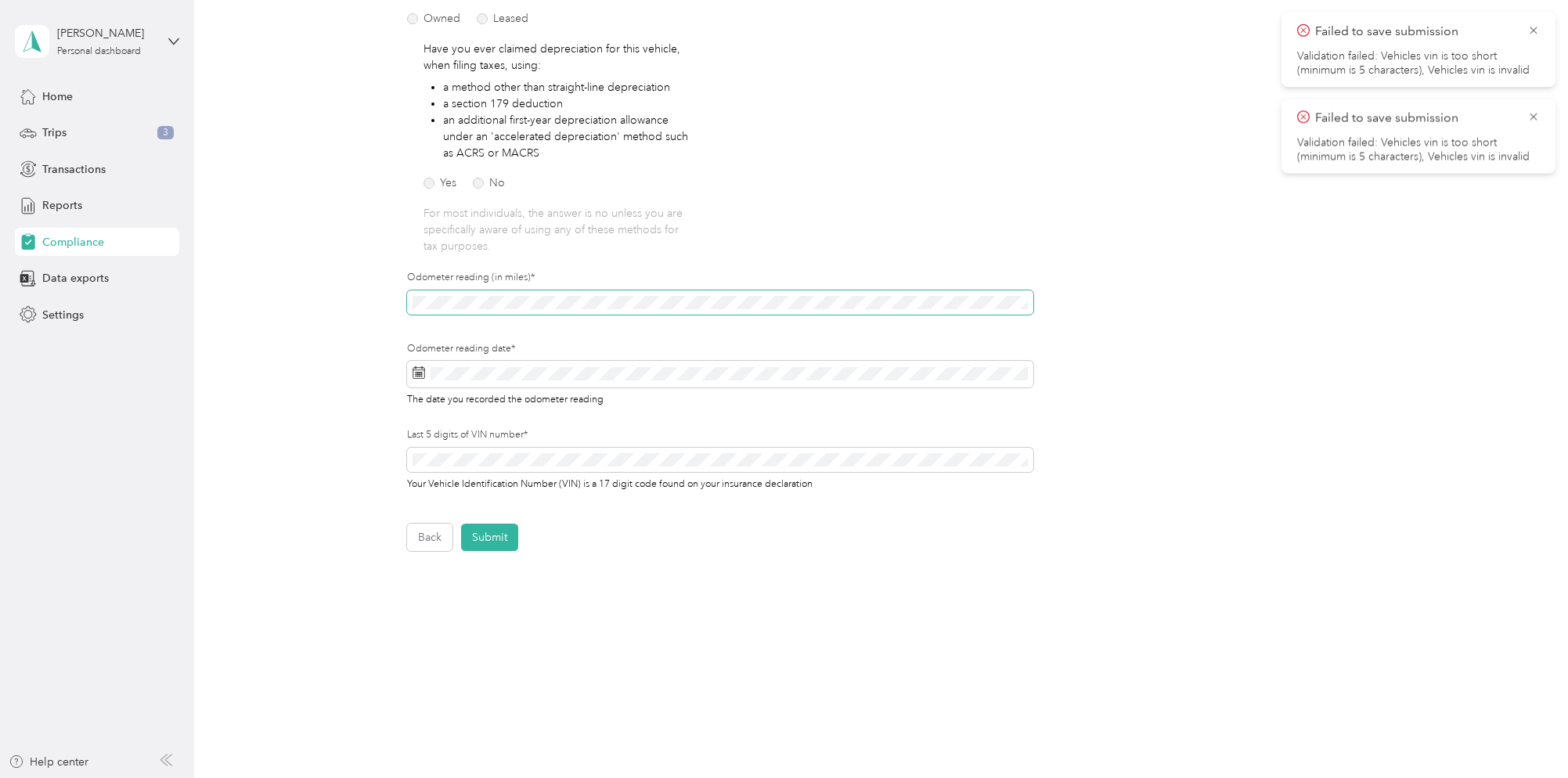
scroll to position [254, 0]
click at [486, 532] on button "Submit" at bounding box center [489, 537] width 57 height 28
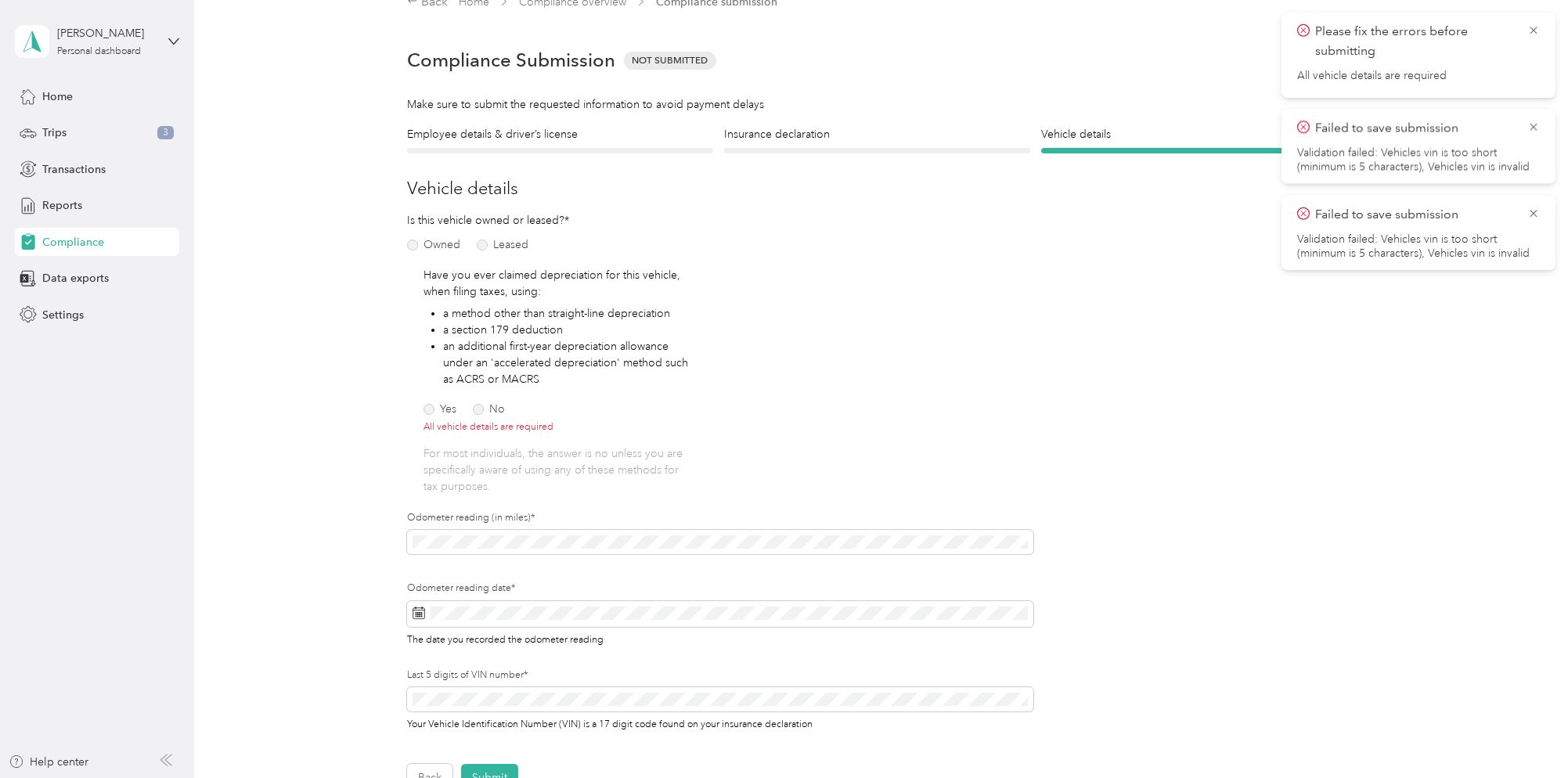
scroll to position [33, 0]
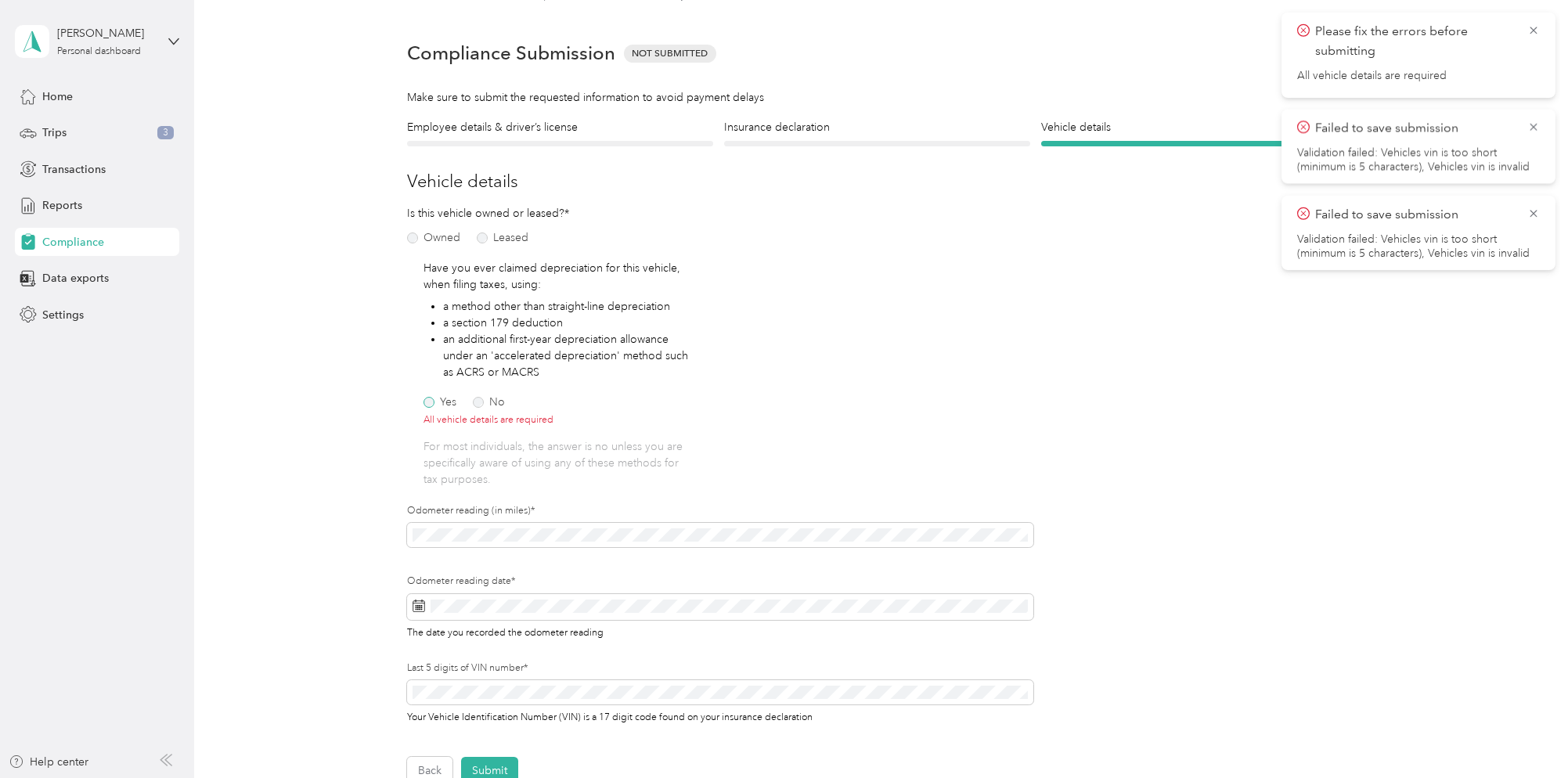
click at [435, 405] on label "Yes" at bounding box center [440, 402] width 33 height 11
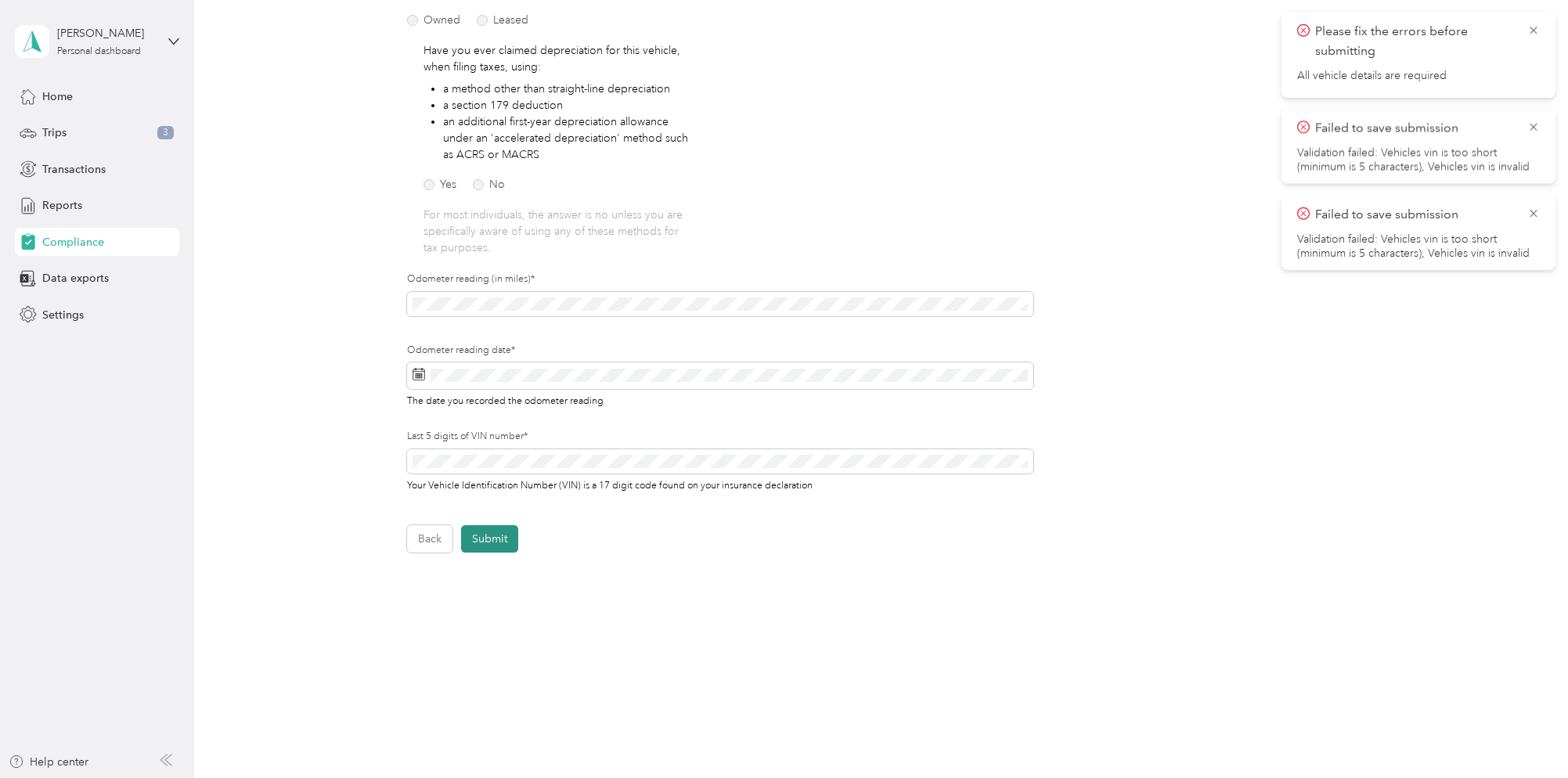
click at [485, 532] on button "Submit" at bounding box center [489, 539] width 57 height 28
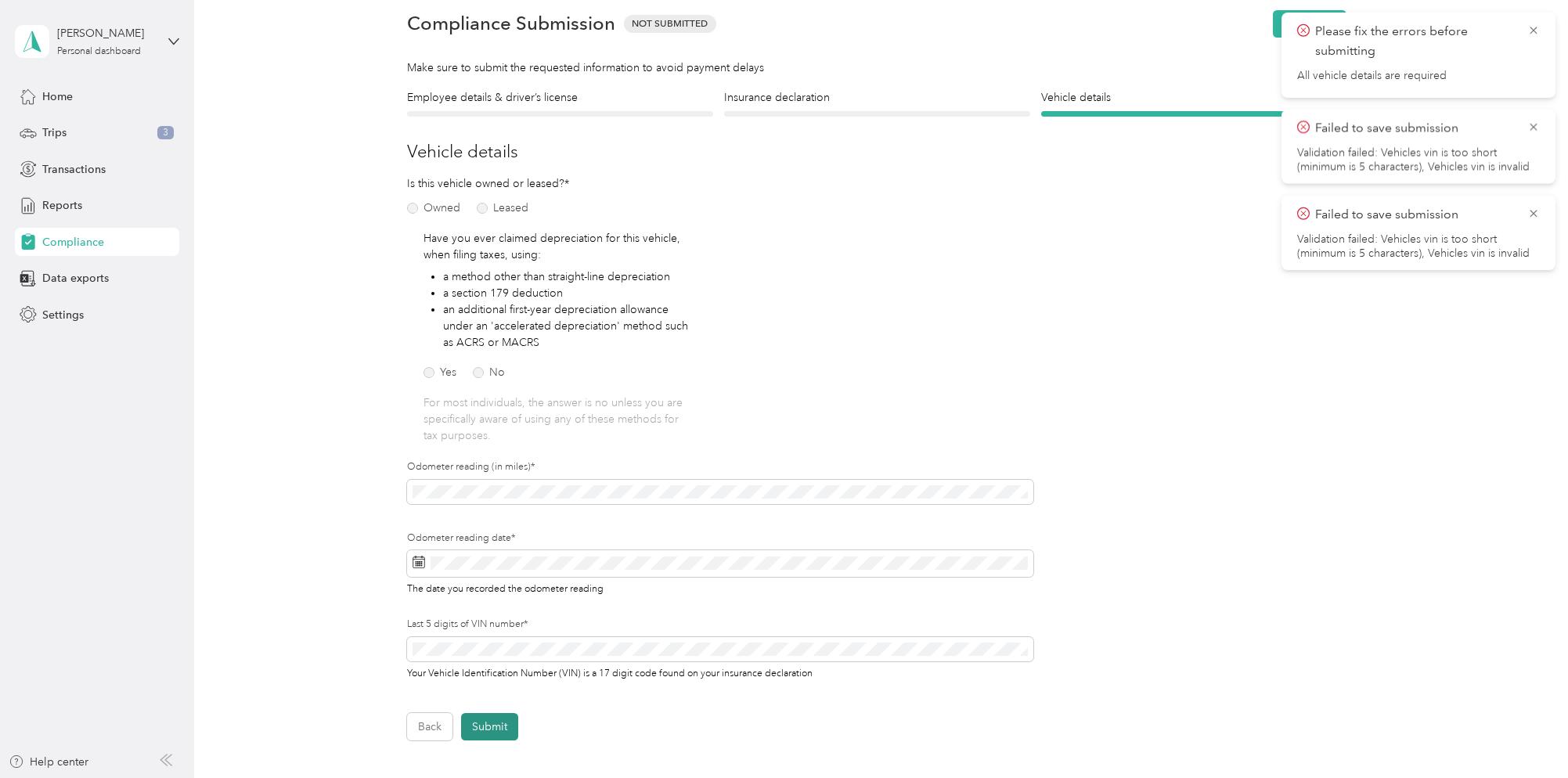
scroll to position [19, 0]
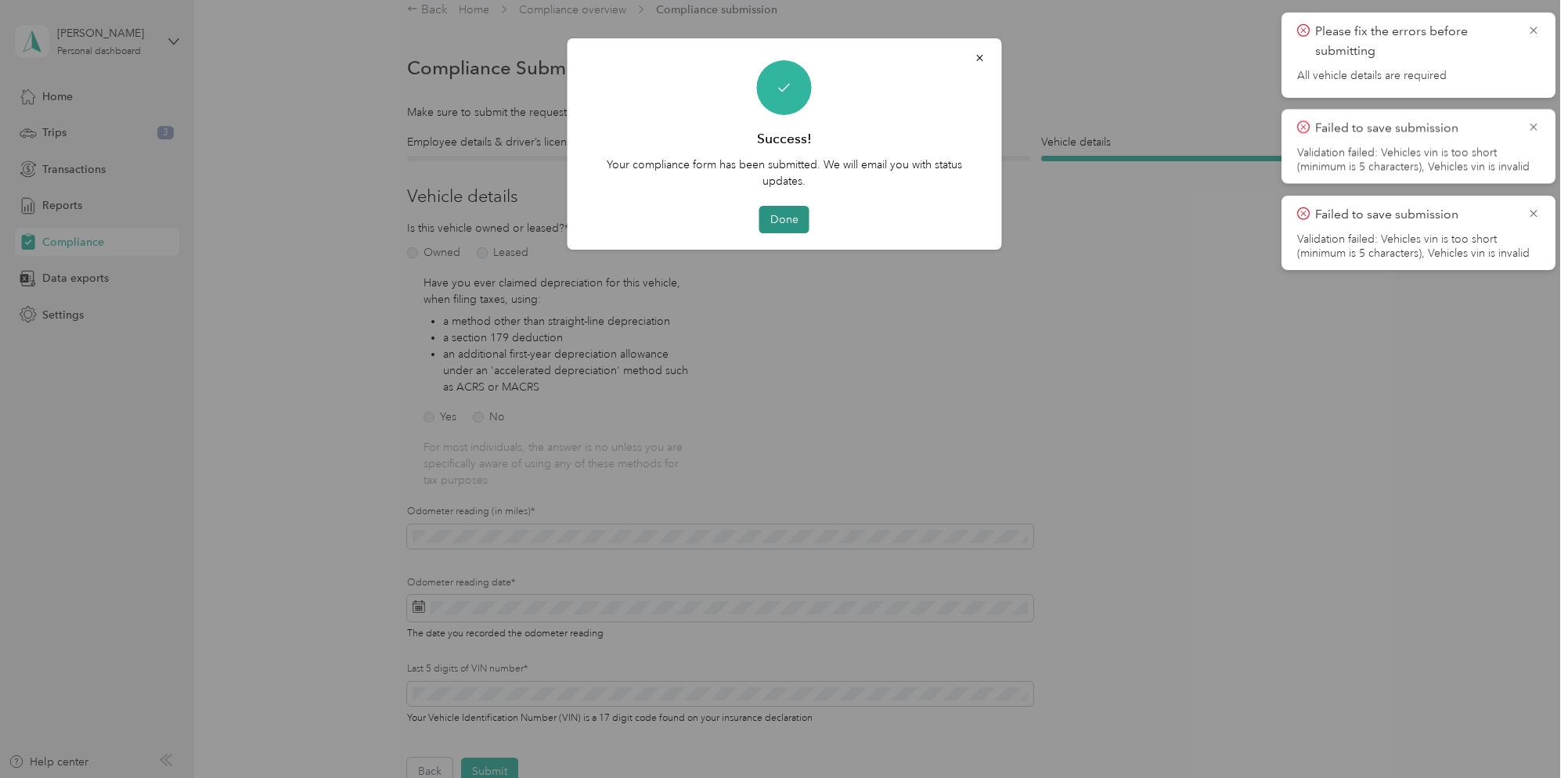
click at [793, 223] on button "Done" at bounding box center [784, 219] width 50 height 28
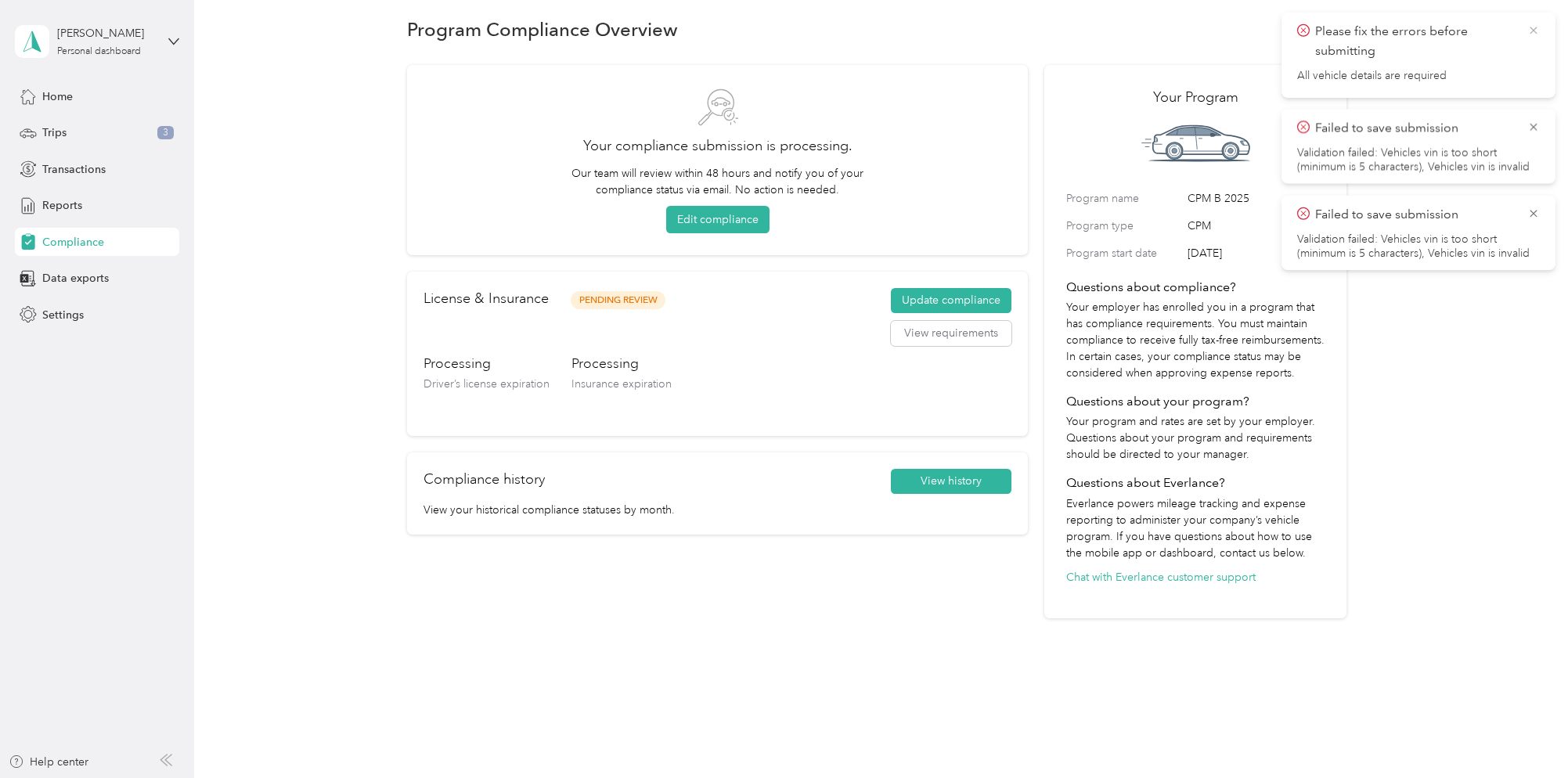
click at [1531, 31] on icon at bounding box center [1533, 30] width 12 height 14
click at [1532, 32] on icon at bounding box center [1533, 30] width 12 height 14
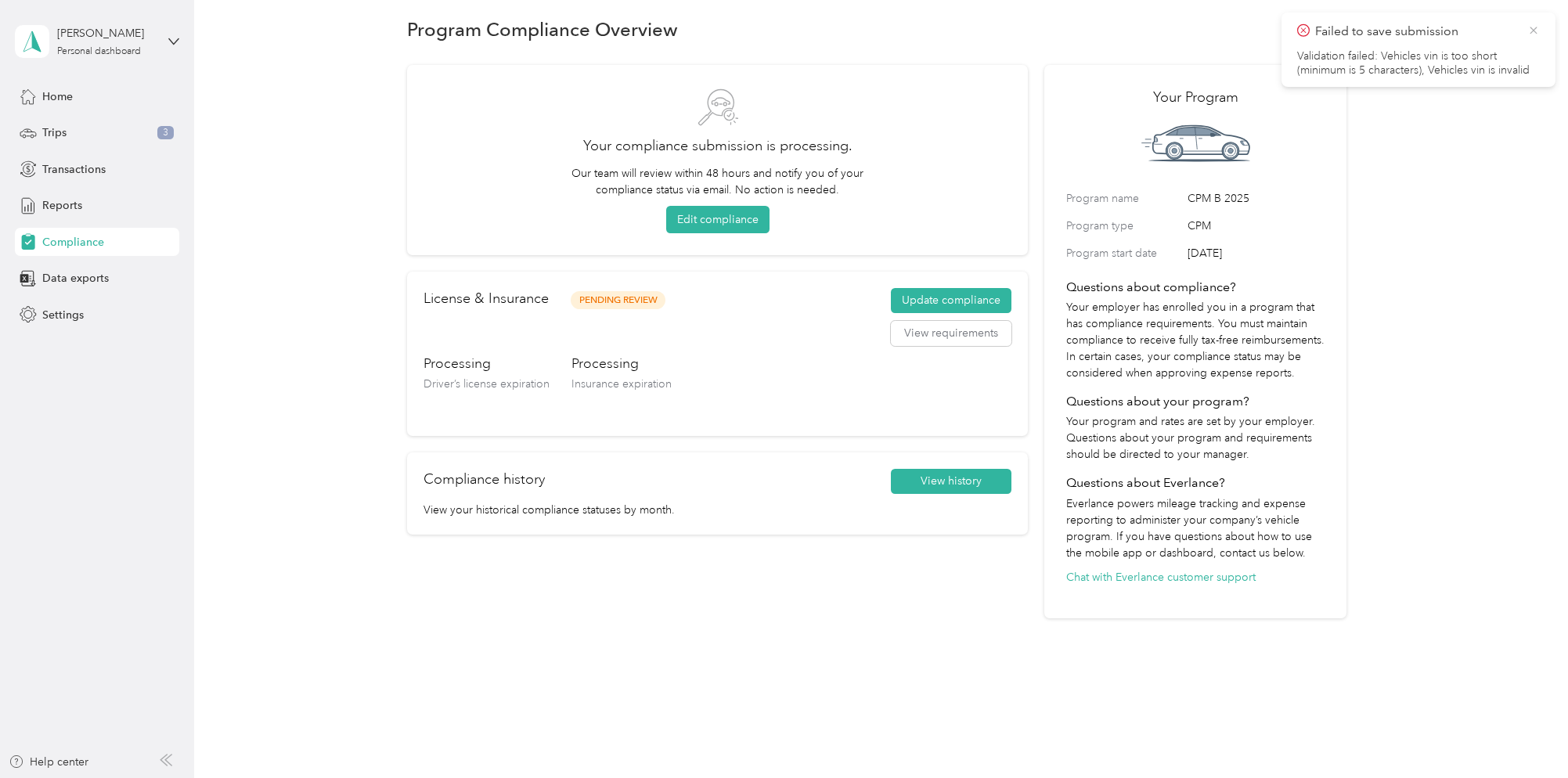
click at [1536, 35] on icon at bounding box center [1533, 30] width 12 height 14
click at [73, 100] on span "Home" at bounding box center [58, 97] width 31 height 16
